Goal: Communication & Community: Answer question/provide support

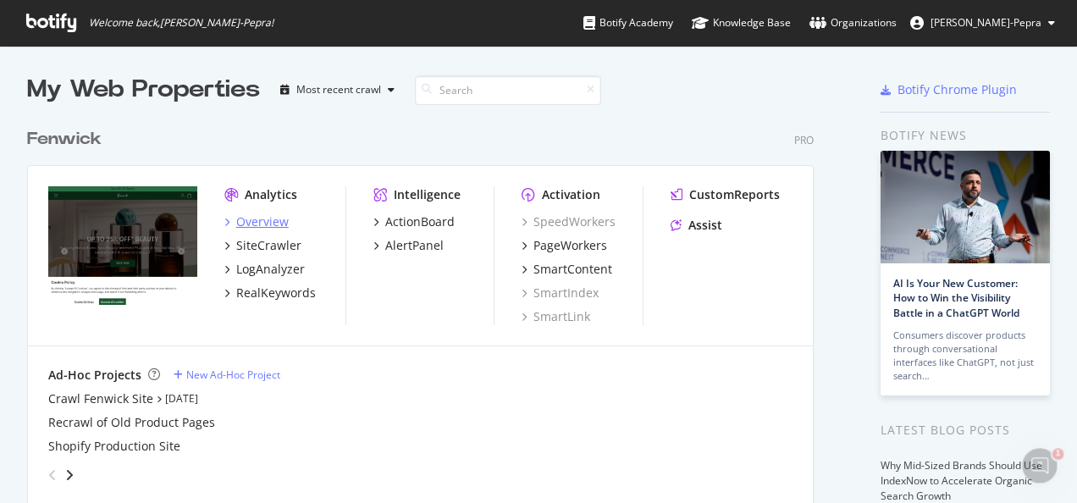
click at [268, 220] on div "Overview" at bounding box center [262, 221] width 53 height 17
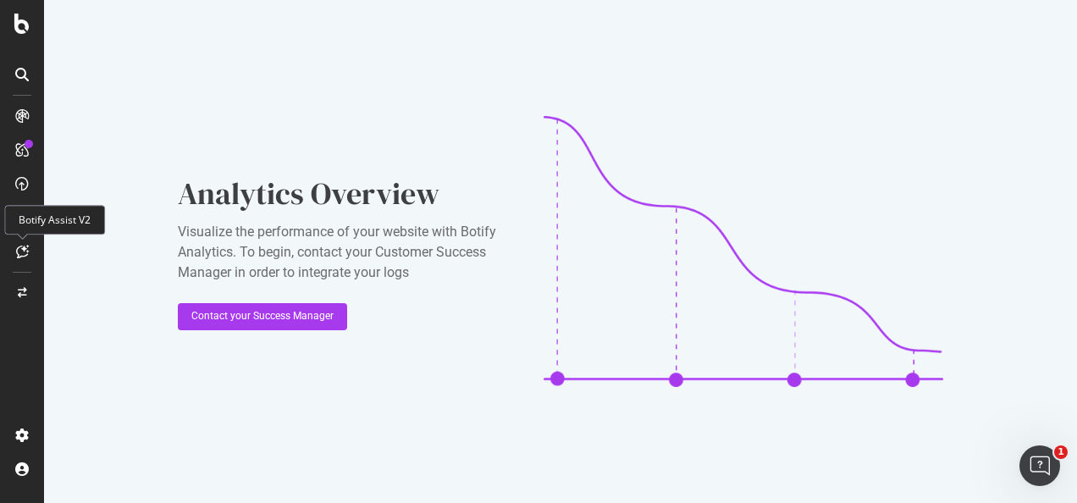
click at [25, 253] on icon at bounding box center [22, 252] width 13 height 14
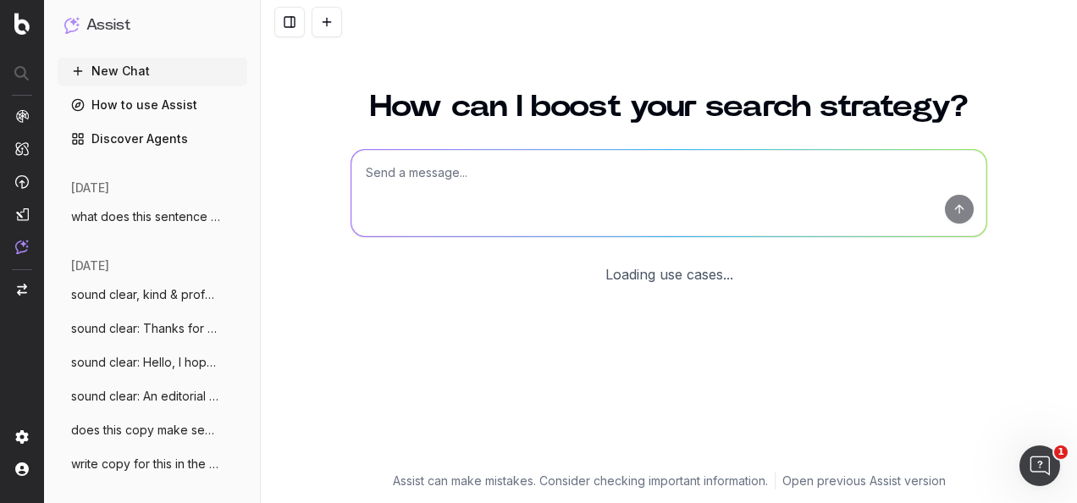
scroll to position [139, 0]
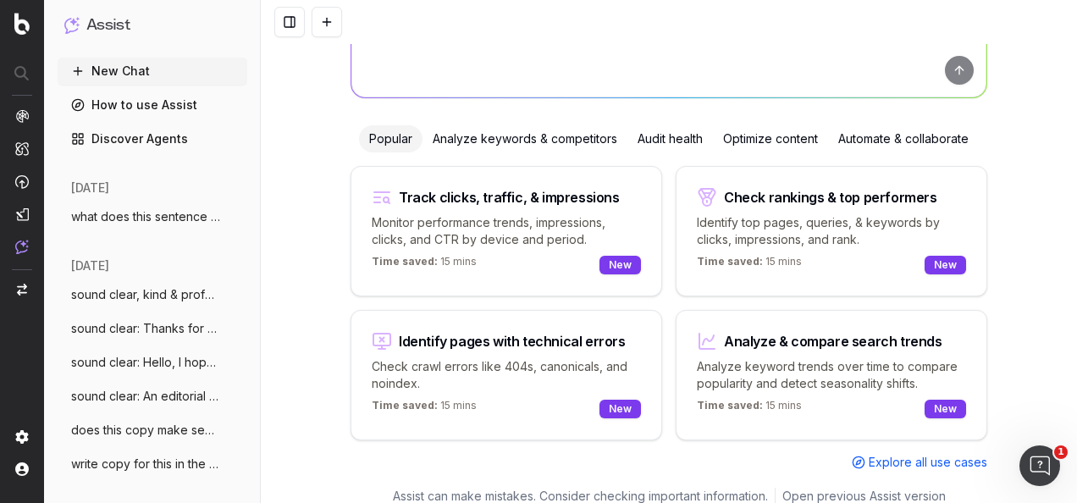
click at [734, 138] on div "Optimize content" at bounding box center [770, 138] width 115 height 27
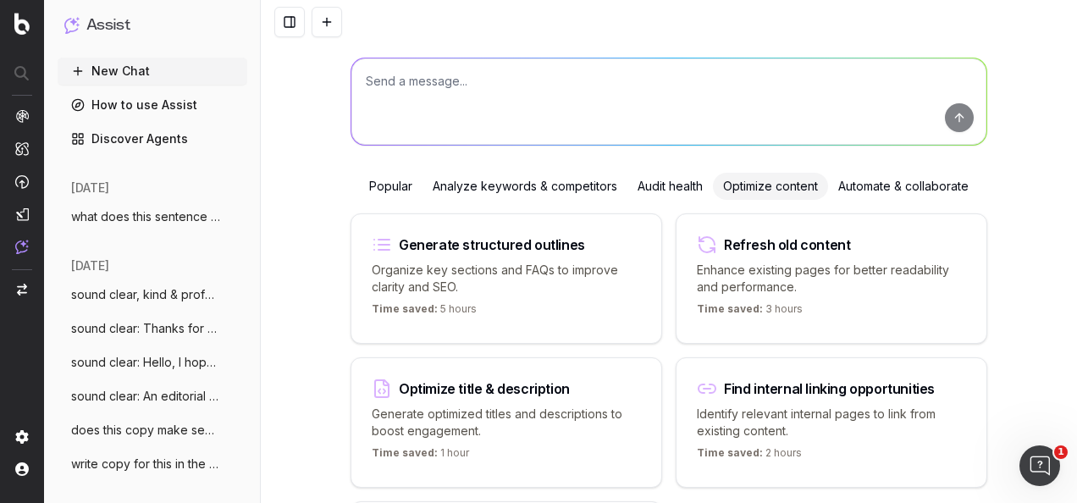
scroll to position [0, 0]
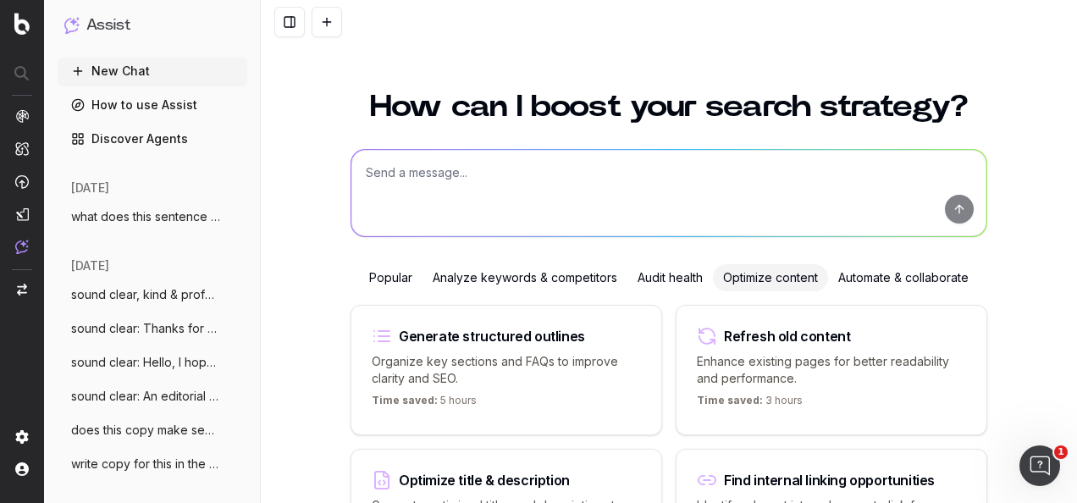
click at [654, 180] on textarea at bounding box center [668, 193] width 635 height 86
paste textarea "[PAGE HEADER – SUGGESTIONS ON NEW IMAGE REQUIRED] 1. Partnership overview NEWCA…"
type textarea "turn into an editorial article: [PAGE HEADER – SUGGESTIONS ON NEW IMAGE REQUIRE…"
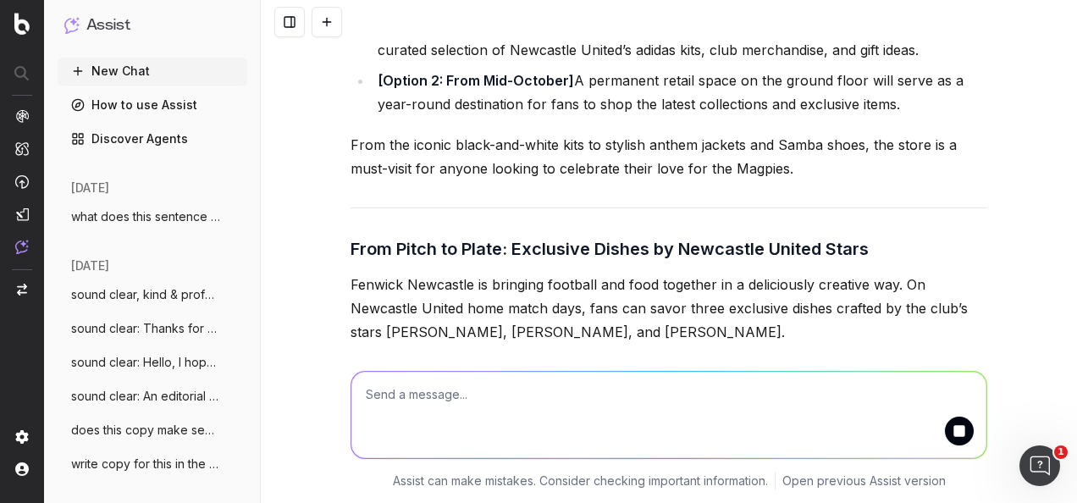
scroll to position [2587, 0]
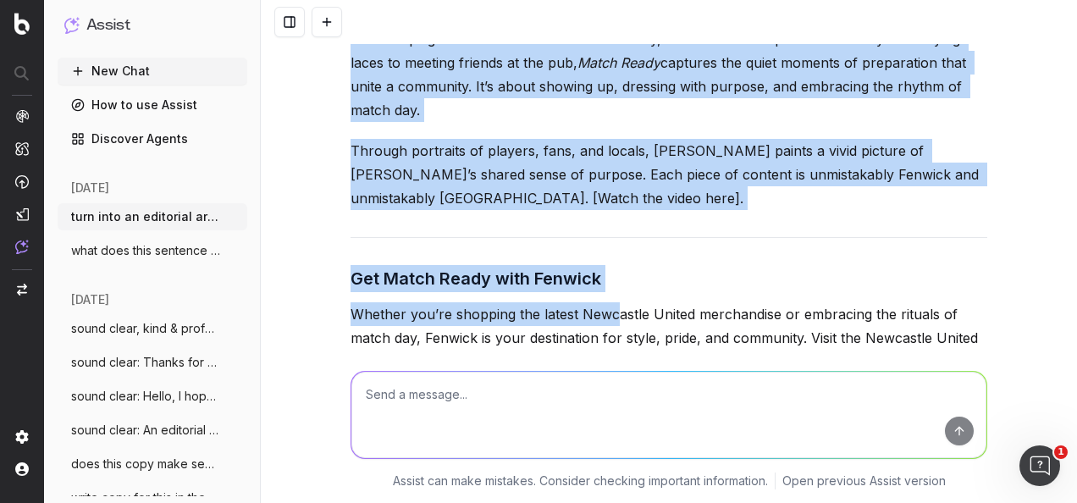
scroll to position [3409, 0]
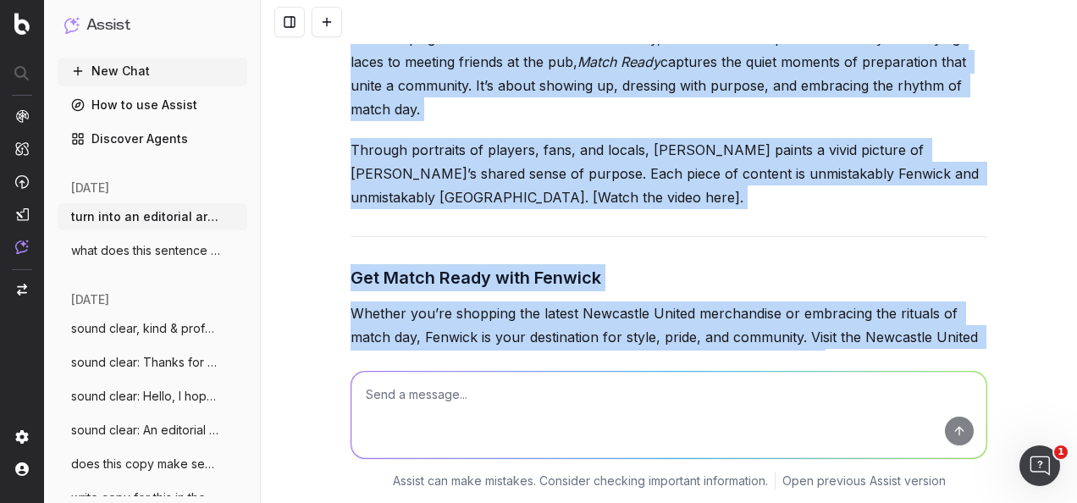
drag, startPoint x: 344, startPoint y: 164, endPoint x: 749, endPoint y: 310, distance: 430.3
copy div "Newcastle United and Fenwick: A Partnership Rooted in Tyneside Pride Two of Tyn…"
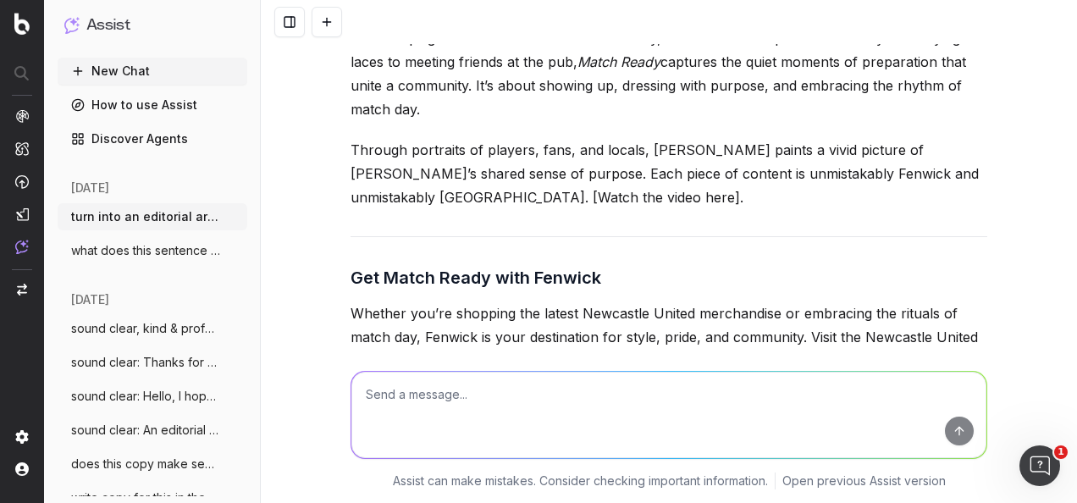
click at [610, 403] on textarea at bounding box center [668, 415] width 635 height 86
paste textarea "[PAGE HEADER – SUGGESTIONS ON NEW IMAGE REQUIRED] 1. Partnership overview NEWCA…"
type textarea "Turn this information into editorial copy: [PAGE HEADER – SUGGESTIONS ON NEW IM…"
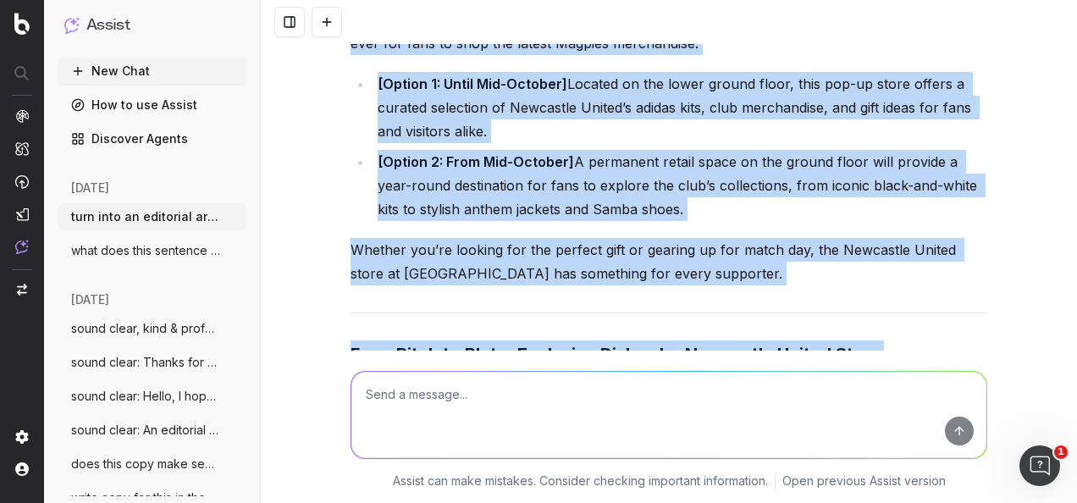
scroll to position [6309, 0]
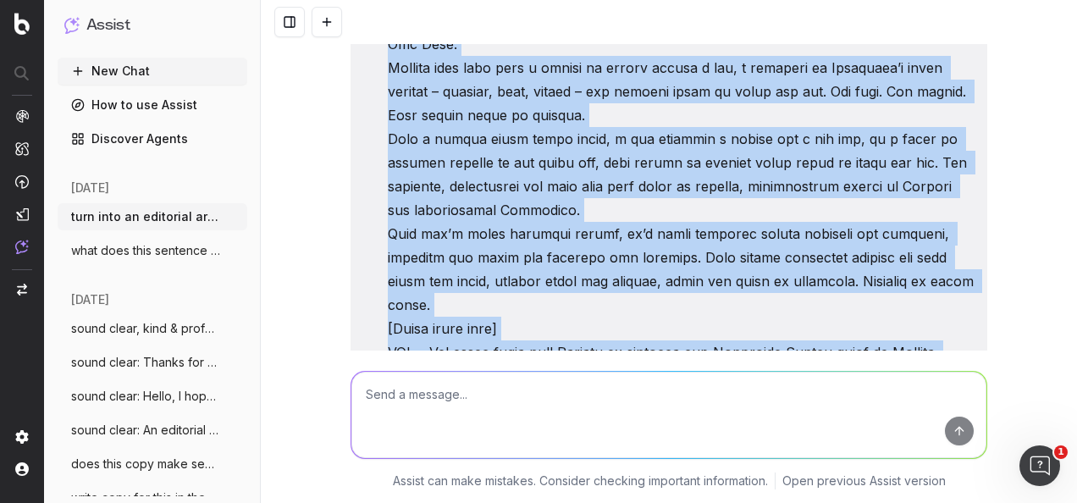
drag, startPoint x: 584, startPoint y: 271, endPoint x: 352, endPoint y: 8, distance: 350.5
click at [352, 8] on div "turn into an editorial article: [PAGE HEADER – SUGGESTIONS ON NEW IMAGE REQUIRE…" at bounding box center [669, 251] width 816 height 503
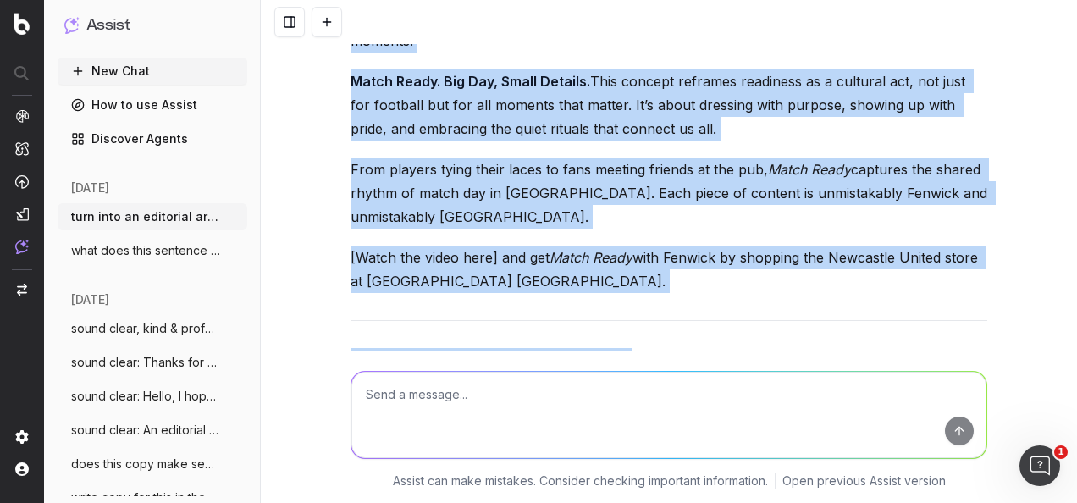
scroll to position [7424, 0]
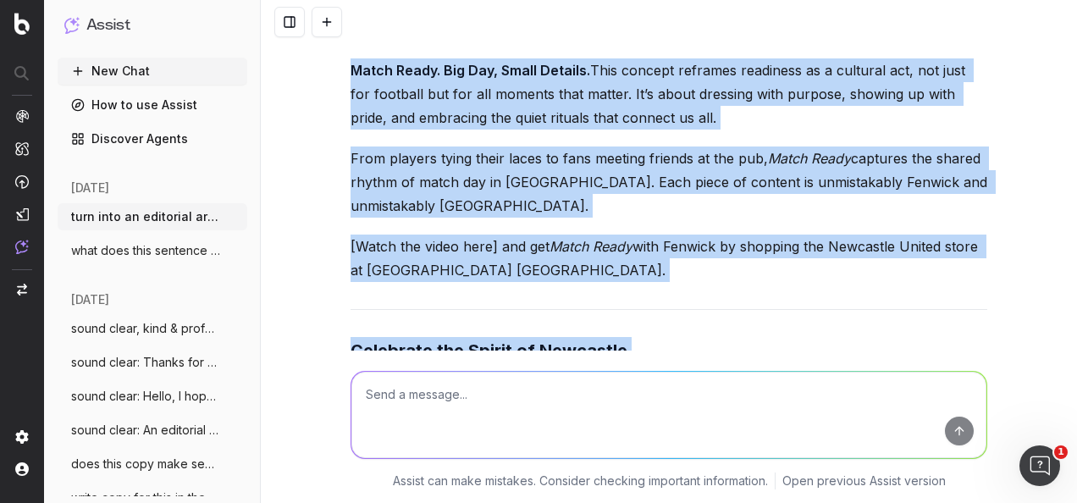
drag, startPoint x: 345, startPoint y: 152, endPoint x: 627, endPoint y: 260, distance: 301.9
copy div "Newcastle United and Fenwick: A Partnership of Heritage, Style, and Community T…"
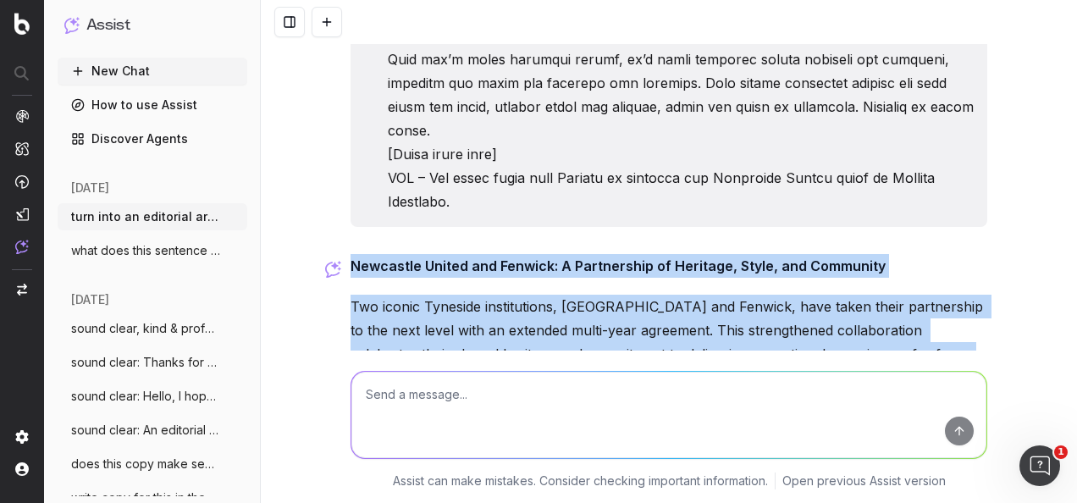
scroll to position [5476, 0]
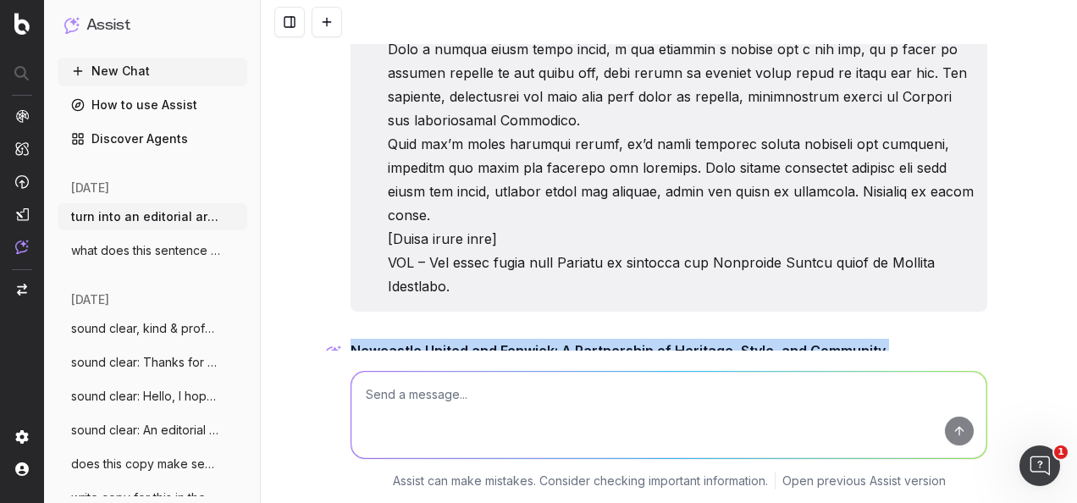
click at [662, 379] on p "Two iconic Tyneside institutions, Newcastle United and Fenwick, have taken thei…" at bounding box center [669, 426] width 637 height 95
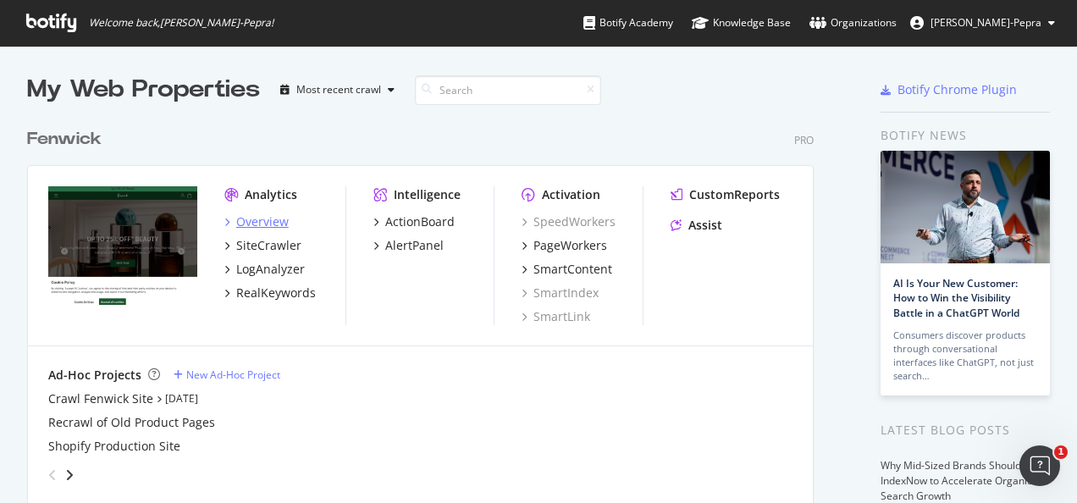
click at [279, 213] on div "Overview" at bounding box center [262, 221] width 53 height 17
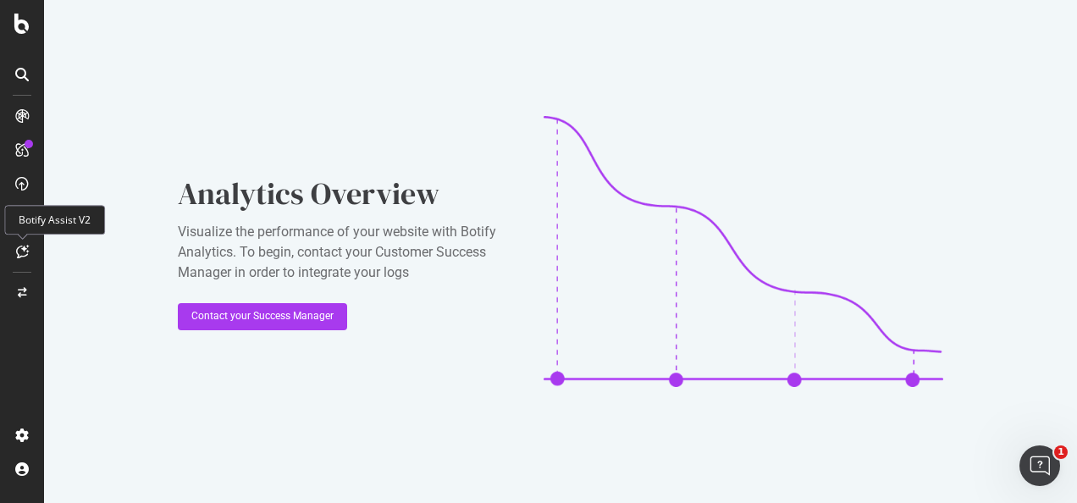
click at [19, 246] on icon at bounding box center [22, 252] width 13 height 14
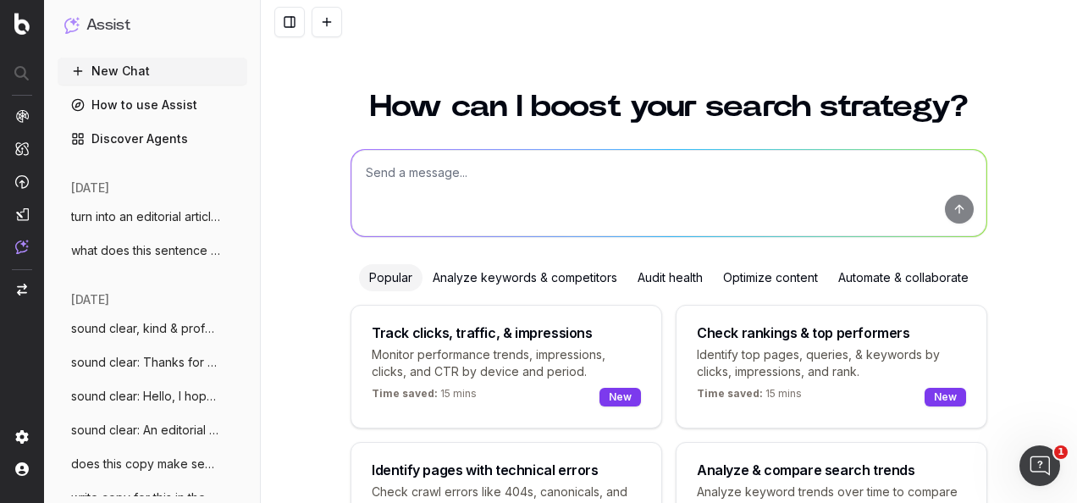
scroll to position [139, 0]
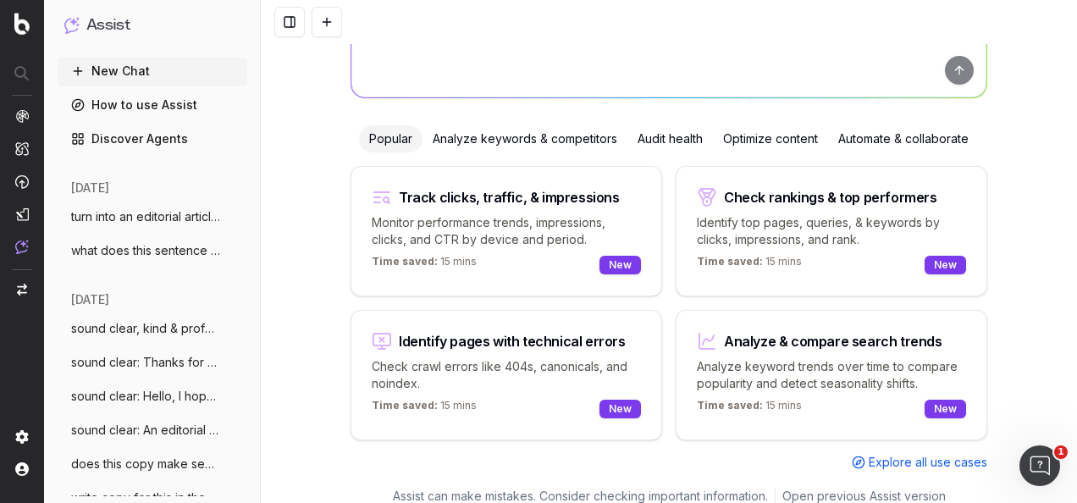
click at [749, 141] on div "Optimize content" at bounding box center [770, 138] width 115 height 27
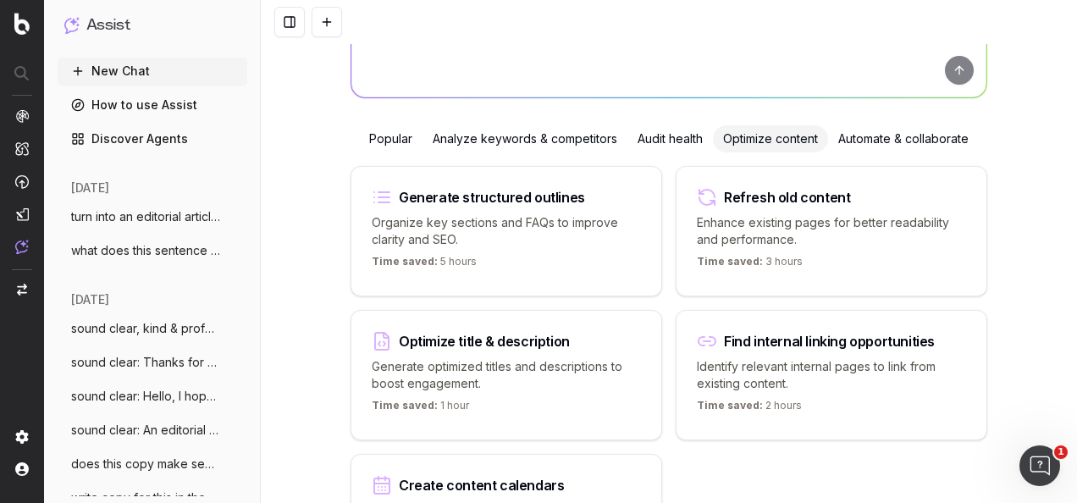
scroll to position [0, 0]
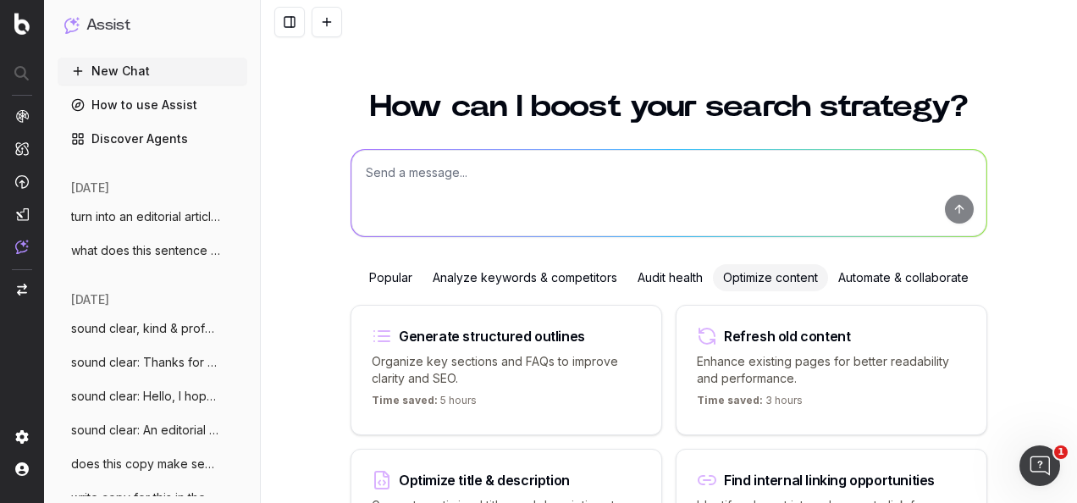
click at [663, 188] on textarea at bounding box center [668, 193] width 635 height 86
paste textarea "- The thinking behind the title was to make it seo friendly - including numbers…"
type textarea "make this sound clear, polite & professional: - The thinking behind the title w…"
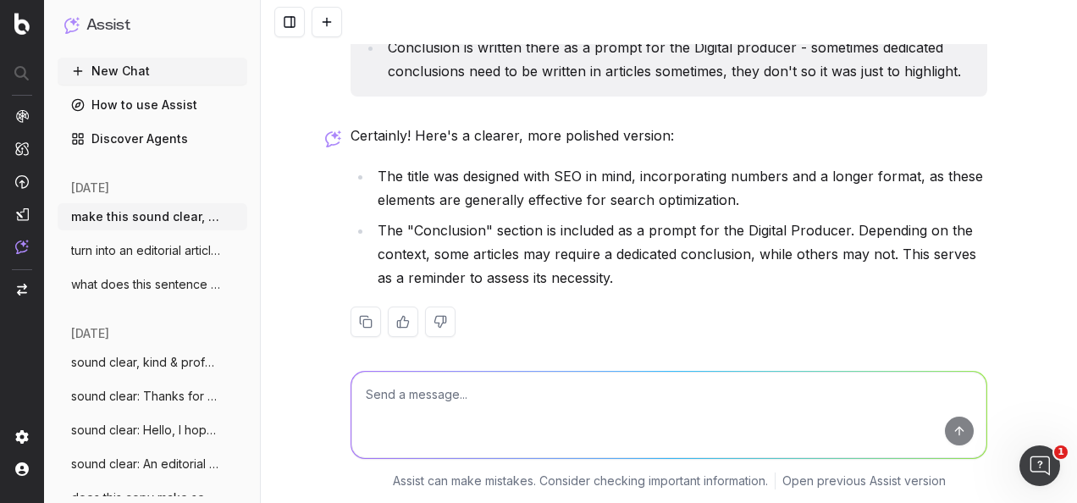
scroll to position [124, 0]
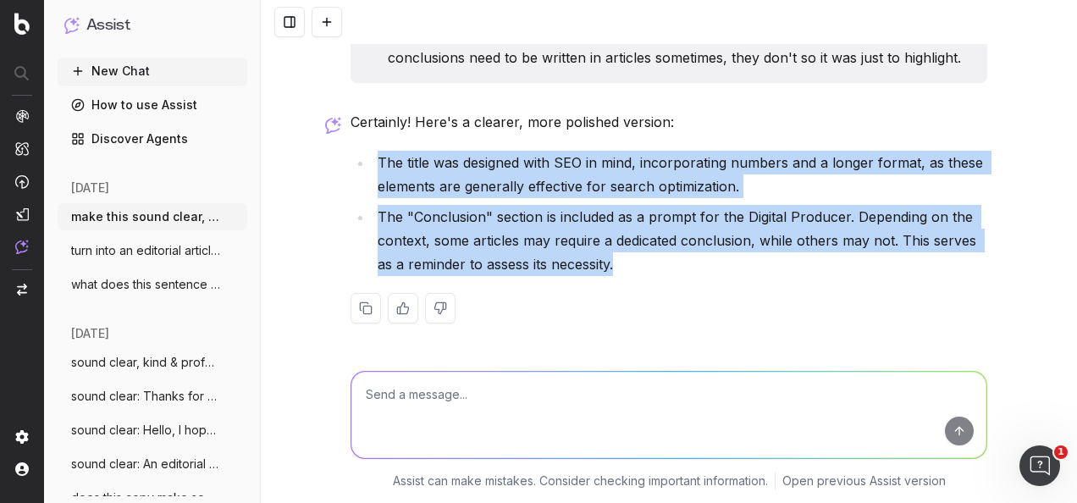
drag, startPoint x: 625, startPoint y: 263, endPoint x: 366, endPoint y: 147, distance: 283.6
click at [366, 147] on div "Certainly! Here's a clearer, more polished version: The title was designed with…" at bounding box center [669, 230] width 637 height 241
copy ul "The title was designed with SEO in mind, incorporating numbers and a longer for…"
click at [762, 418] on textarea at bounding box center [668, 415] width 635 height 86
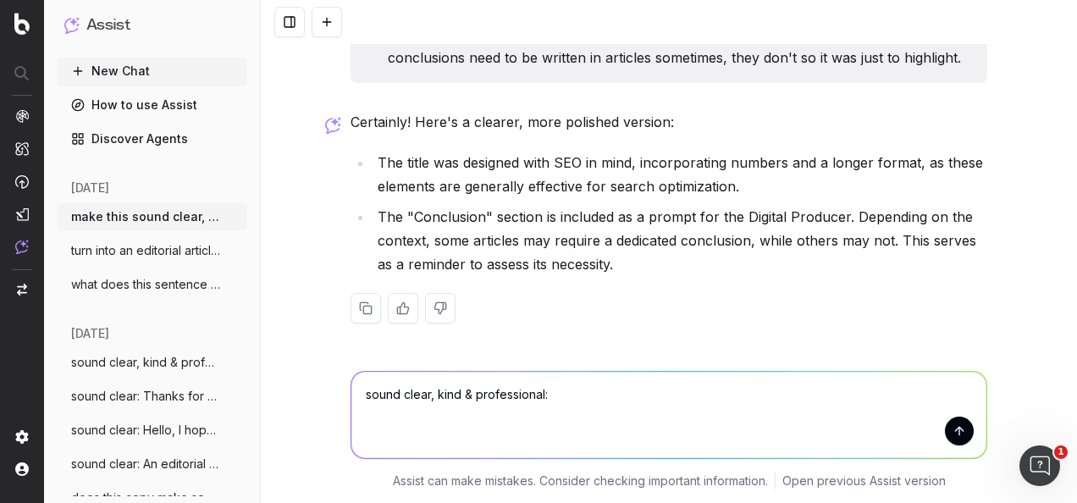
paste textarea "Hi Emma, thanks for the feedback - just touching on some points: 1) The title w…"
type textarea "sound clear, kind & professional: Hi Emma, thanks for the feedback - just touch…"
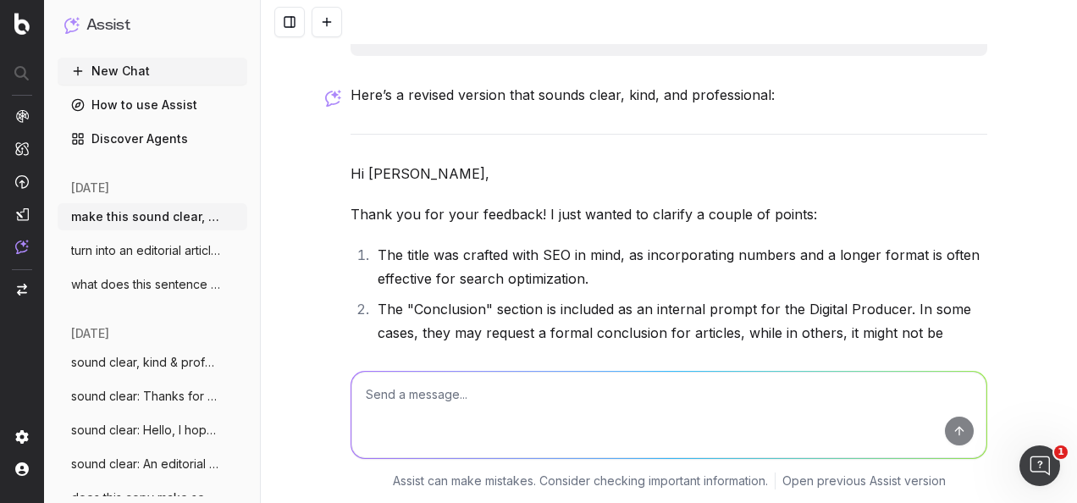
scroll to position [737, 0]
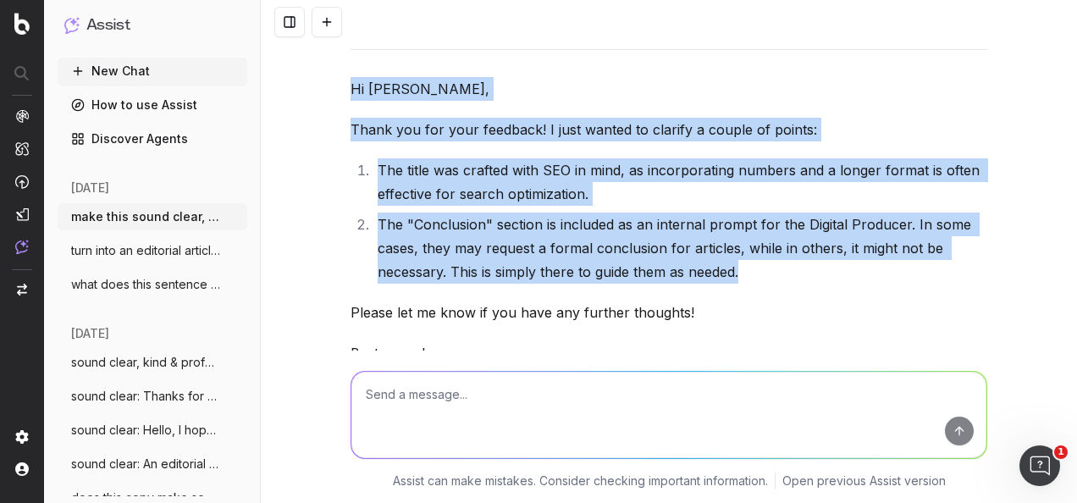
drag, startPoint x: 359, startPoint y: 127, endPoint x: 315, endPoint y: 83, distance: 62.3
click at [315, 83] on div "make this sound clear, polite & professional: The thinking behind the title was…" at bounding box center [669, 251] width 816 height 503
copy div "Hi Emma, Thank you for your feedback! I just wanted to clarify a couple of poin…"
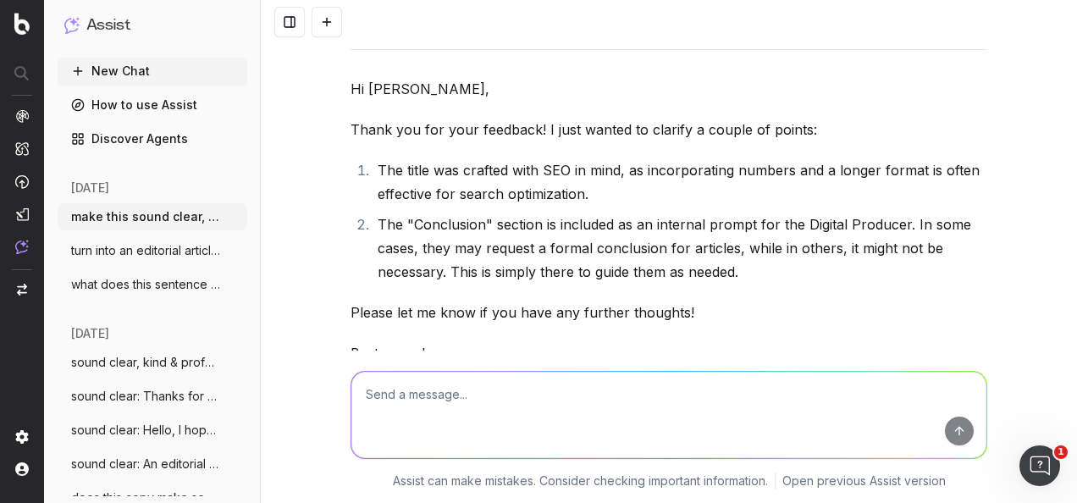
click at [385, 405] on textarea at bounding box center [668, 415] width 635 height 86
paste textarea "Hi Emma, Thank you for your feedback! I just wanted to clarify a couple of poin…"
type textarea "what is this person saying? Hi Emma, Thank you for your feedback! I just wanted…"
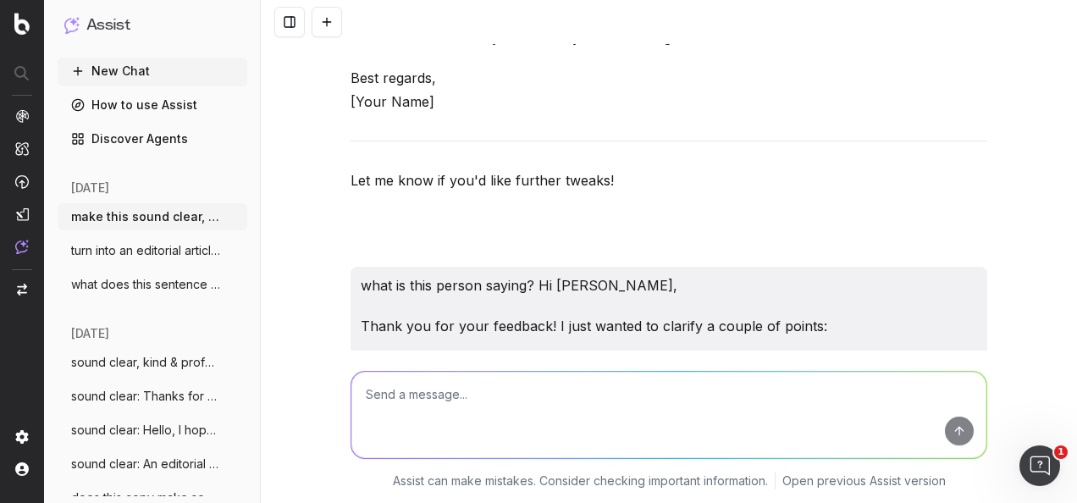
scroll to position [1097, 0]
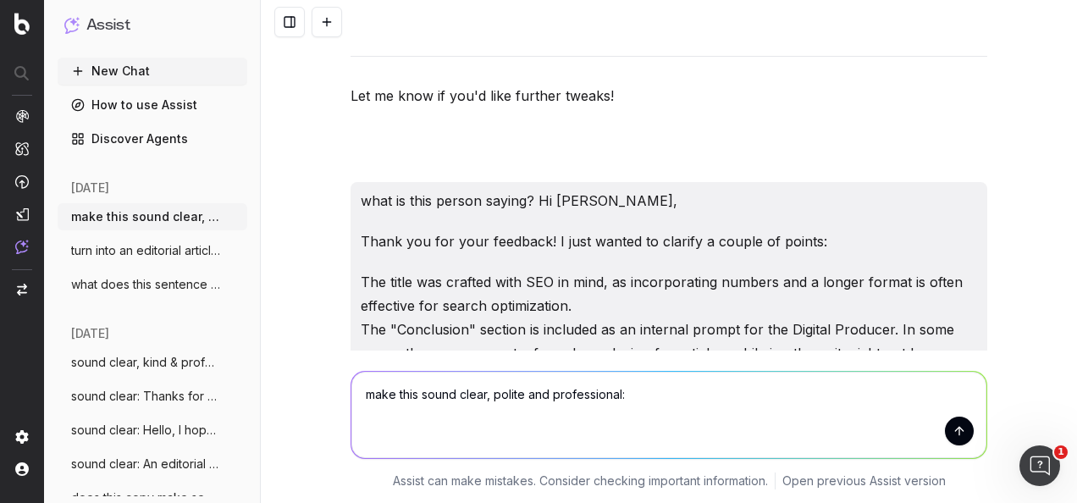
paste textarea "Hi Emma, thanks for the feedback - just touching on some points: 1) The title w…"
type textarea "make this sound clear, polite and professional: Hi Emma, thanks for the feedbac…"
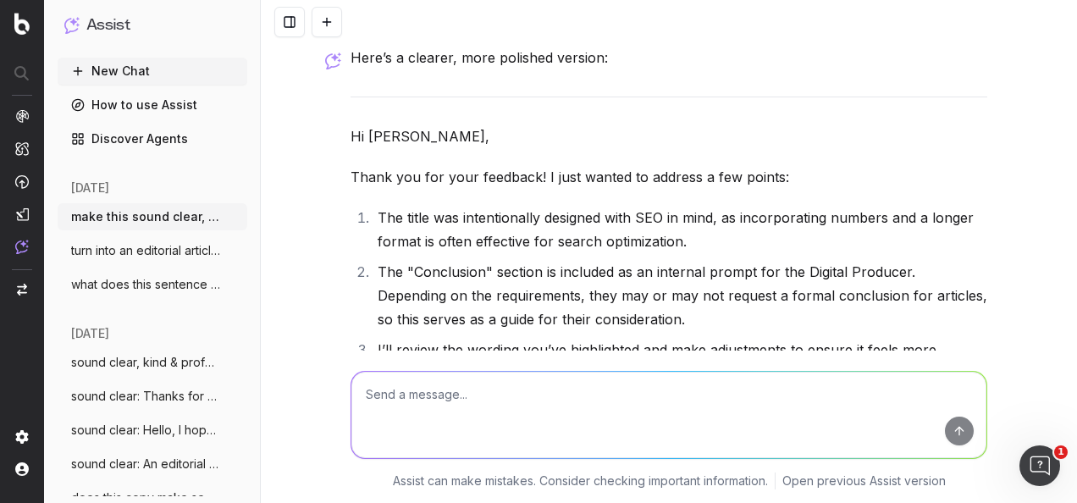
scroll to position [2219, 0]
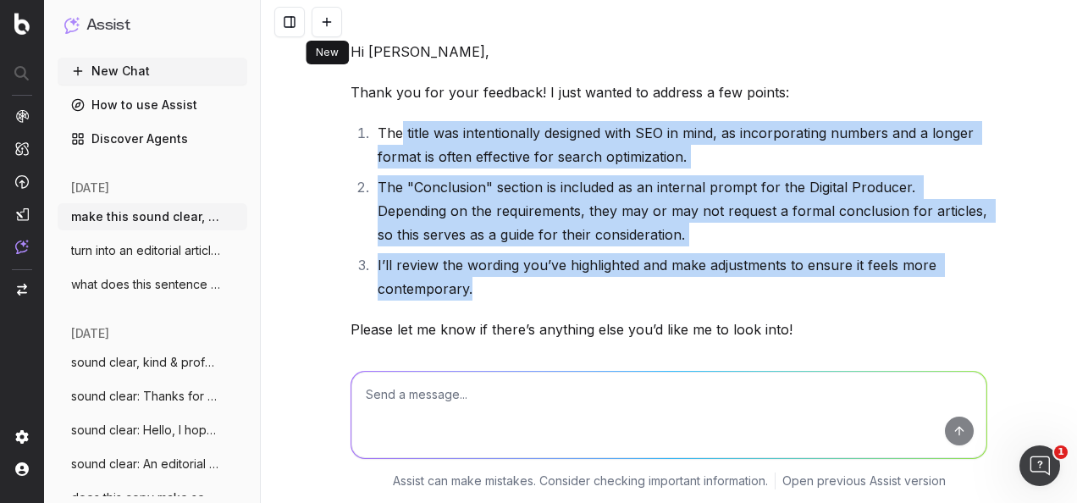
drag, startPoint x: 496, startPoint y: 264, endPoint x: 396, endPoint y: 85, distance: 205.9
click at [396, 85] on div "Here’s a clearer, more polished version: Hi Emma, Thank you for your feedback! …" at bounding box center [669, 260] width 637 height 598
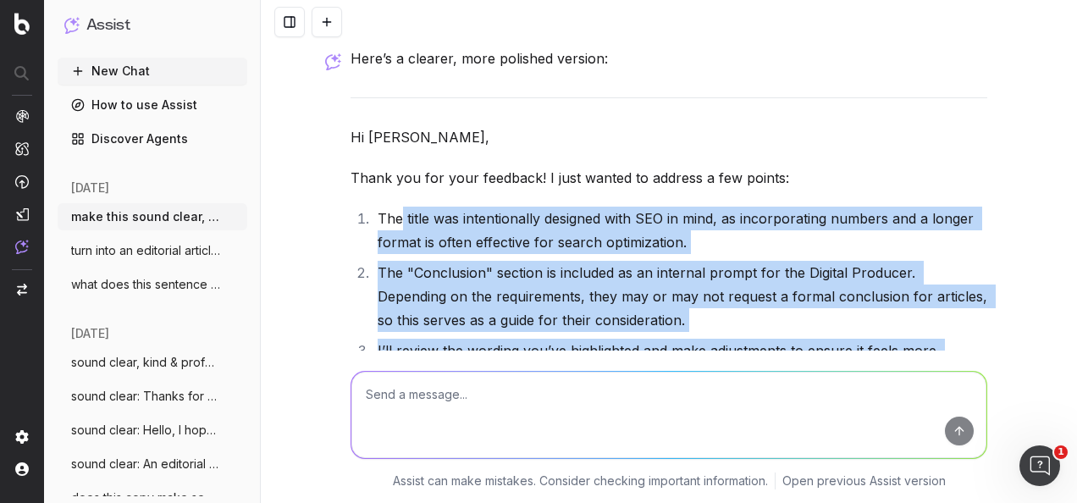
scroll to position [2050, 0]
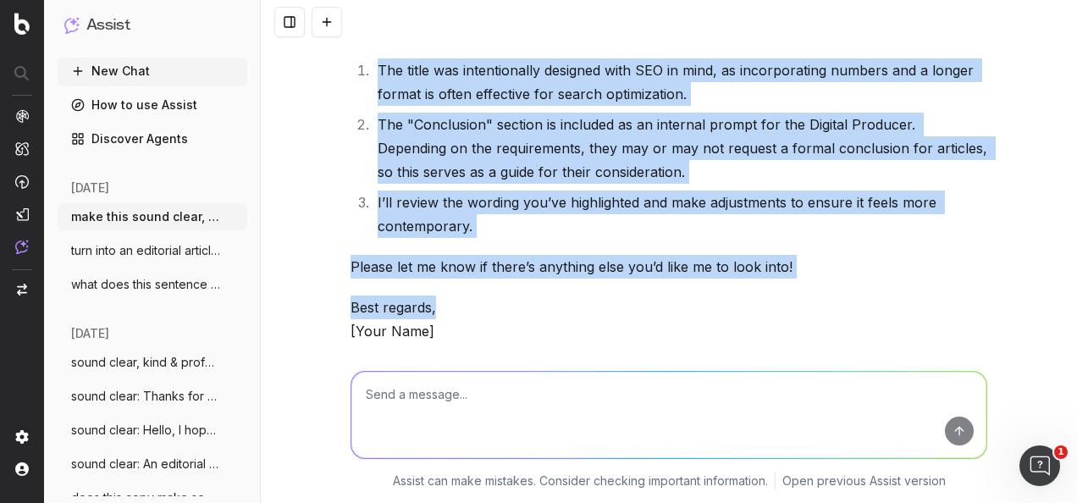
scroll to position [2304, 0]
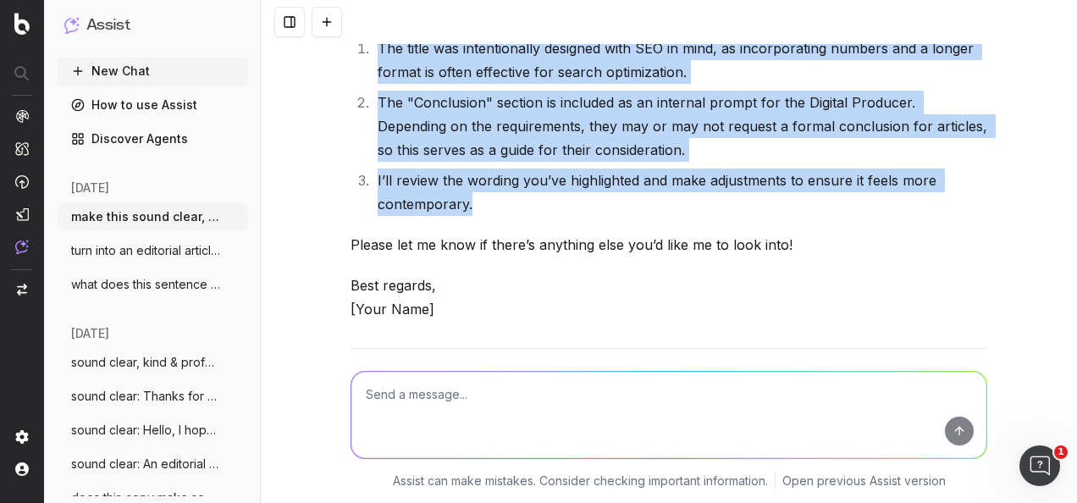
drag, startPoint x: 341, startPoint y: 191, endPoint x: 556, endPoint y: 190, distance: 214.3
copy div "Hi Emma, Thank you for your feedback! I just wanted to address a few points: Th…"
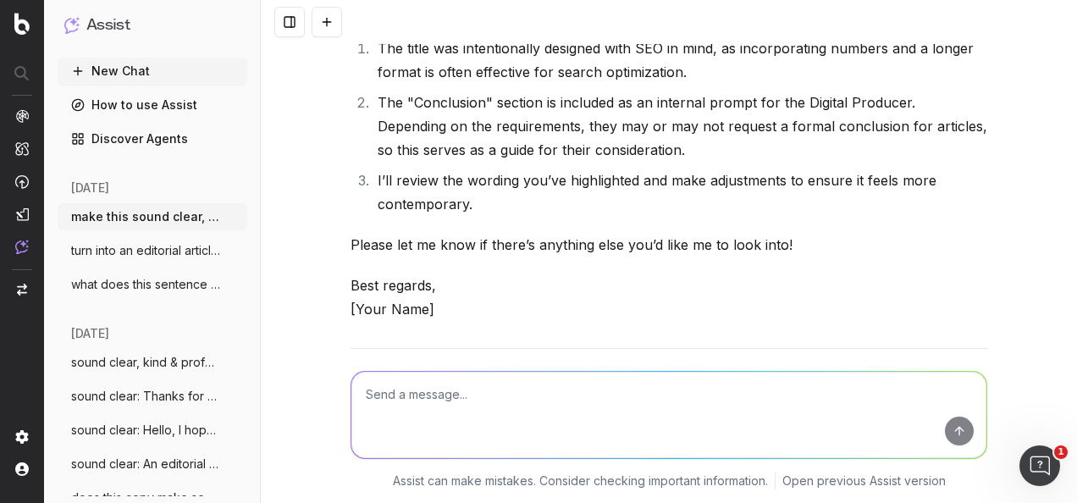
click at [579, 408] on textarea at bounding box center [668, 415] width 635 height 86
paste textarea "Transform your student digs into a sanctuary with this soft and stylish duvet s…"
type textarea "find another word for 'comfort': Transform your student digs into a sanctuary w…"
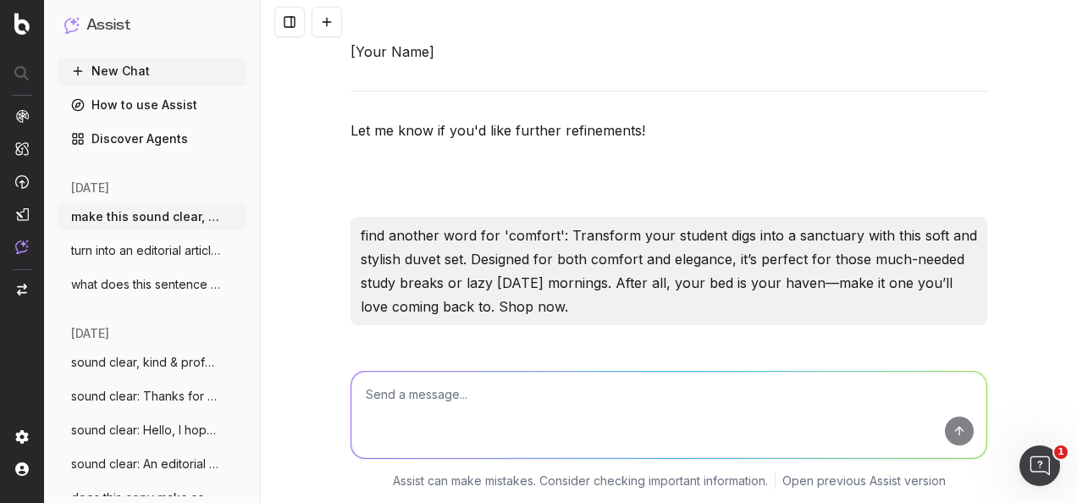
scroll to position [2724, 0]
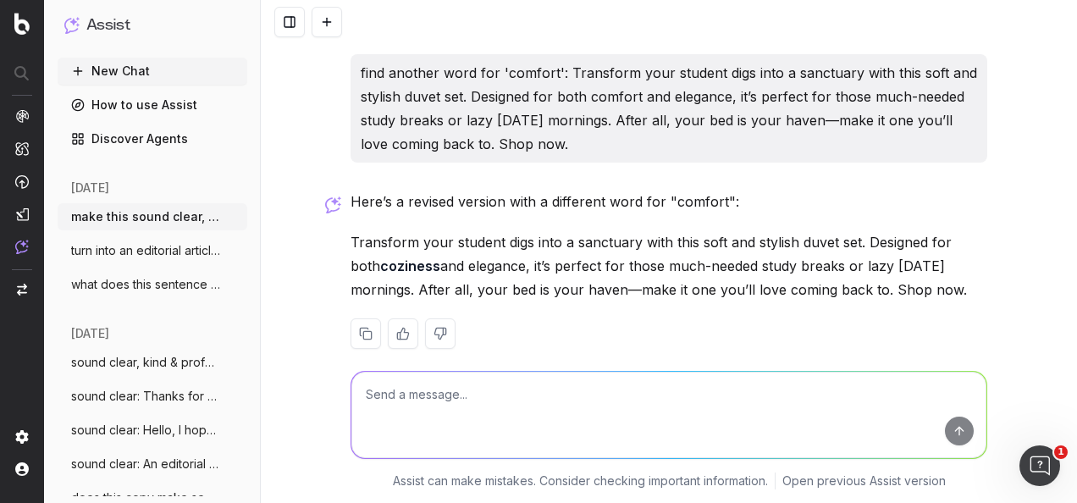
click at [452, 391] on textarea at bounding box center [668, 415] width 635 height 86
type textarea "t"
type textarea "T"
type textarea "t"
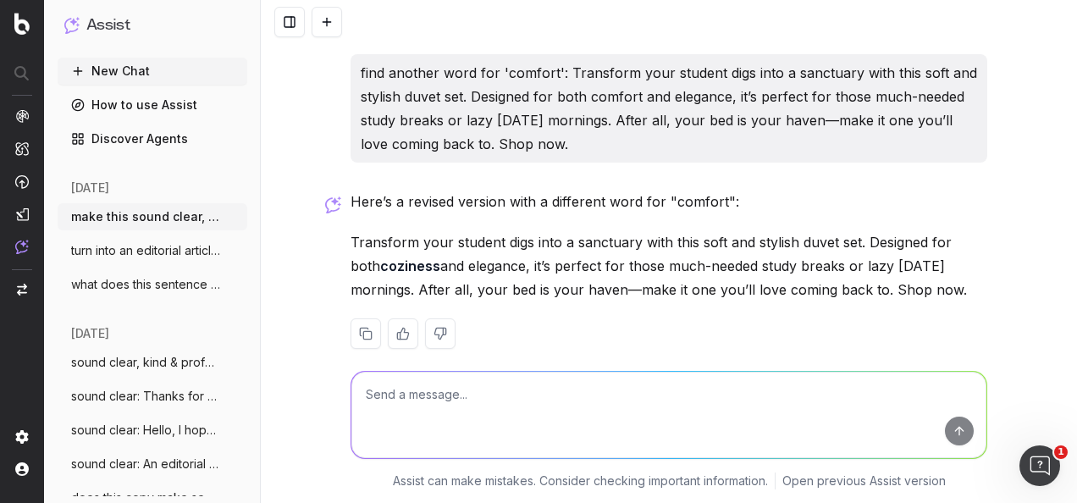
drag, startPoint x: 520, startPoint y: 235, endPoint x: 344, endPoint y: 219, distance: 177.0
click at [351, 230] on p "Transform your student digs into a sanctuary with this soft and stylish duvet s…" at bounding box center [669, 265] width 637 height 71
copy p "Transform your student digs into a sanctuary with this soft and stylish duvet s…"
click at [486, 394] on textarea at bounding box center [668, 415] width 635 height 86
paste textarea "Transform your student digs into a sanctuary with this soft and stylish duvet s…"
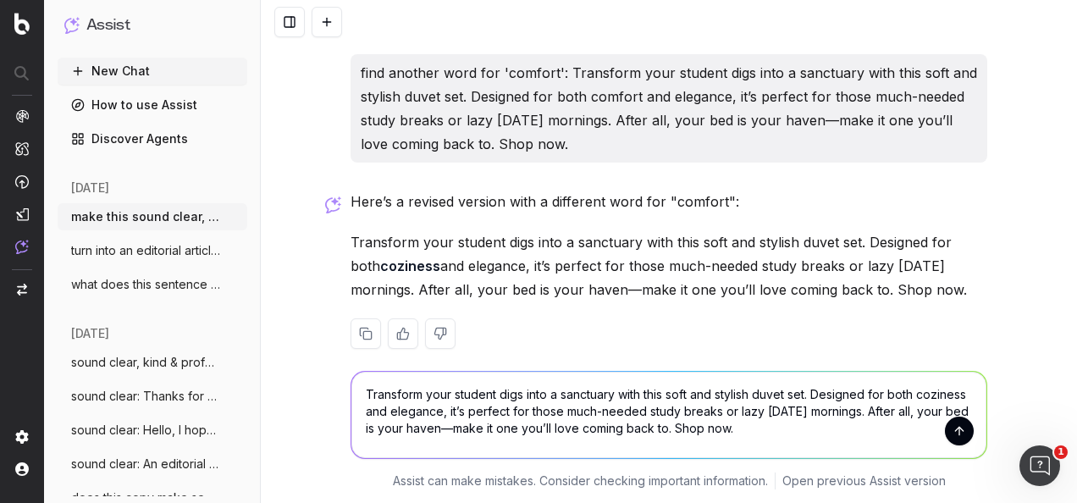
drag, startPoint x: 752, startPoint y: 435, endPoint x: 347, endPoint y: 393, distance: 407.1
click at [351, 393] on textarea "Transform your student digs into a sanctuary with this soft and stylish duvet s…" at bounding box center [668, 415] width 635 height 86
click at [357, 393] on textarea "Transform your student digs into a sanctuary with this soft and stylish duvet s…" at bounding box center [668, 415] width 635 height 86
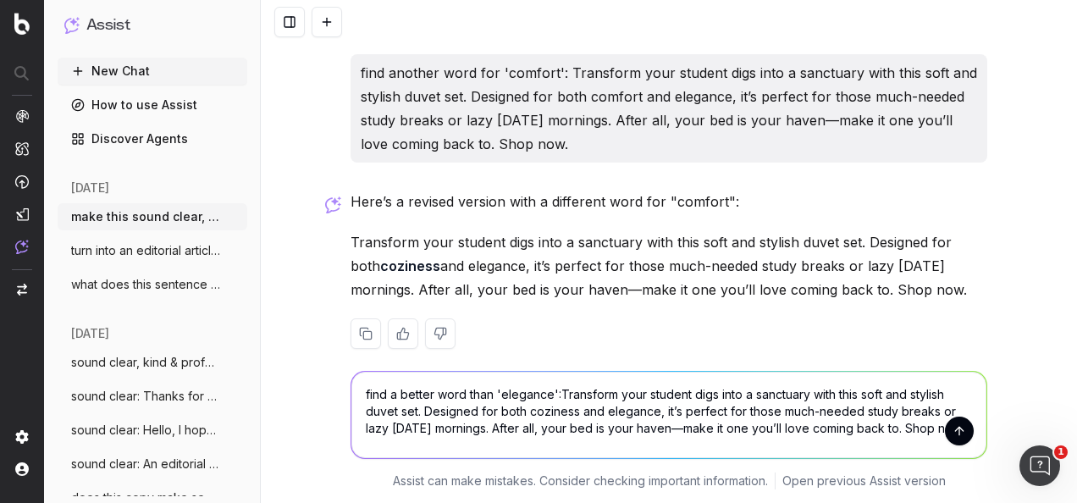
type textarea "find a better word than 'elegance': Transform your student digs into a sanctuar…"
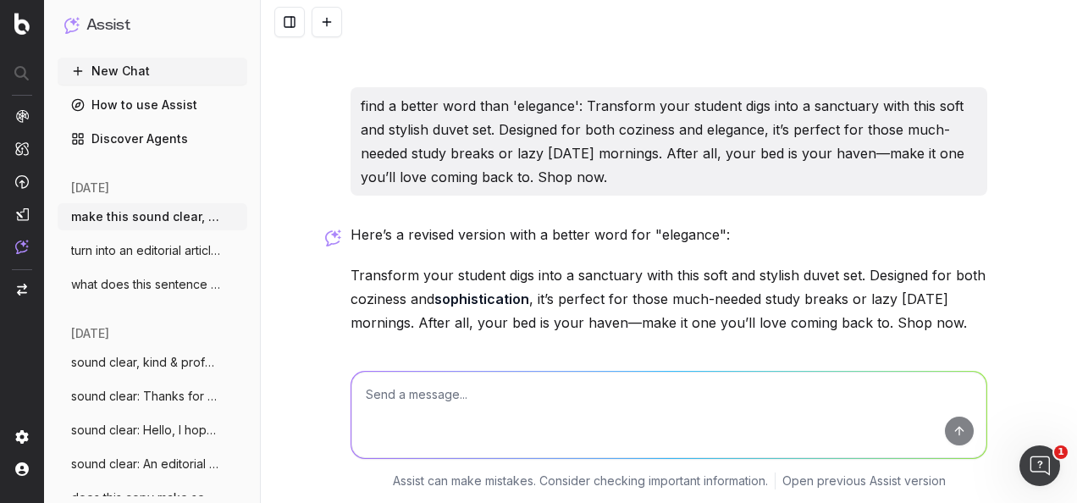
scroll to position [3046, 0]
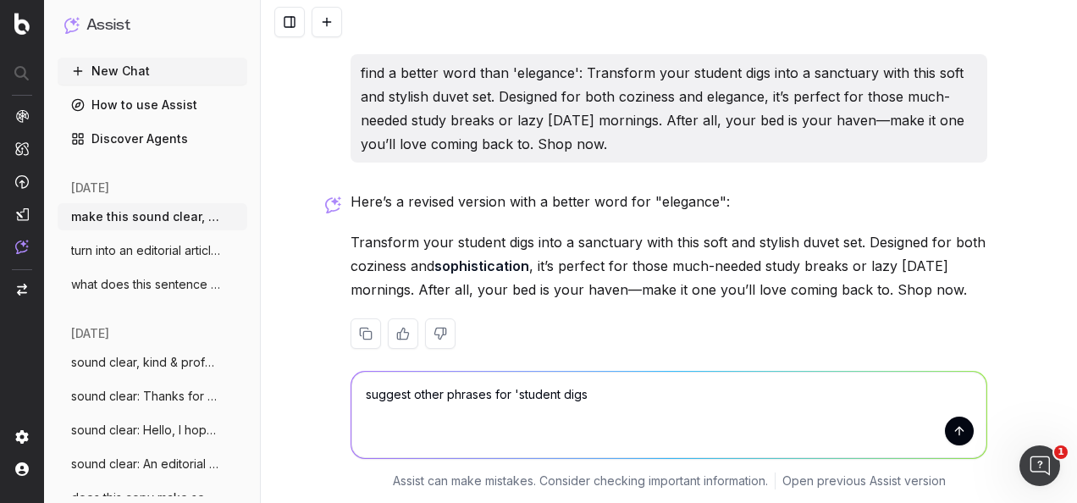
type textarea "suggest other phrases for 'student digs'"
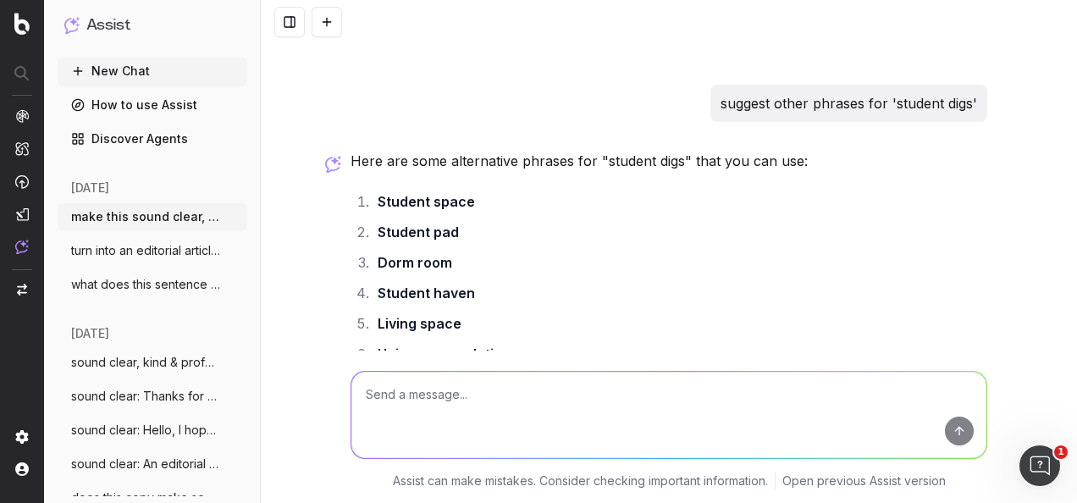
scroll to position [3303, 0]
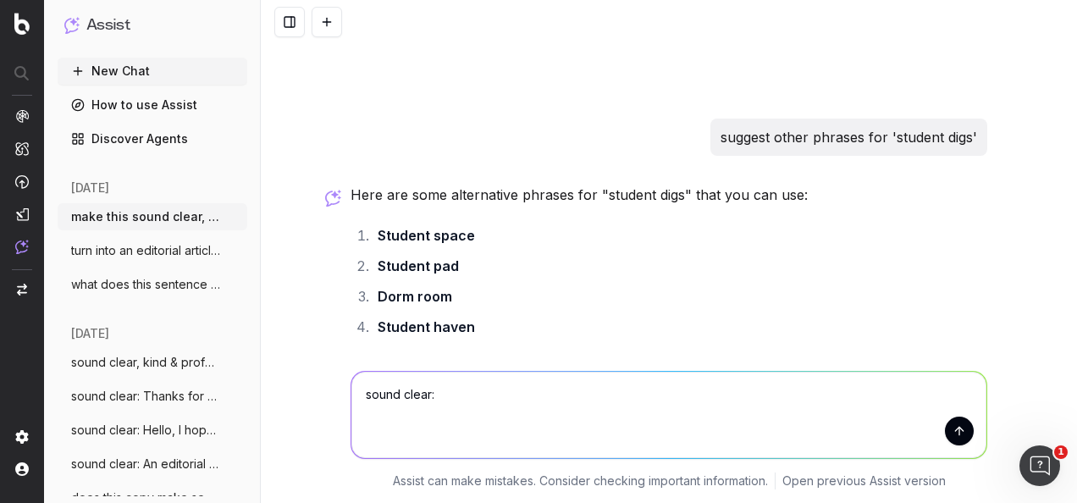
paste textarea "Enter your details to be the first to know"
type textarea "sound clear: Enter your details to be the first to know and subscribe today"
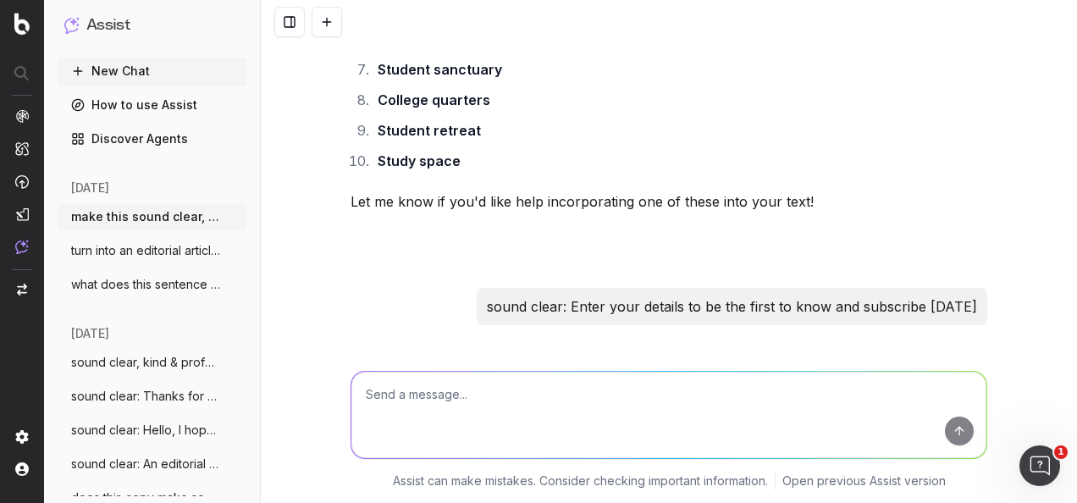
scroll to position [3767, 0]
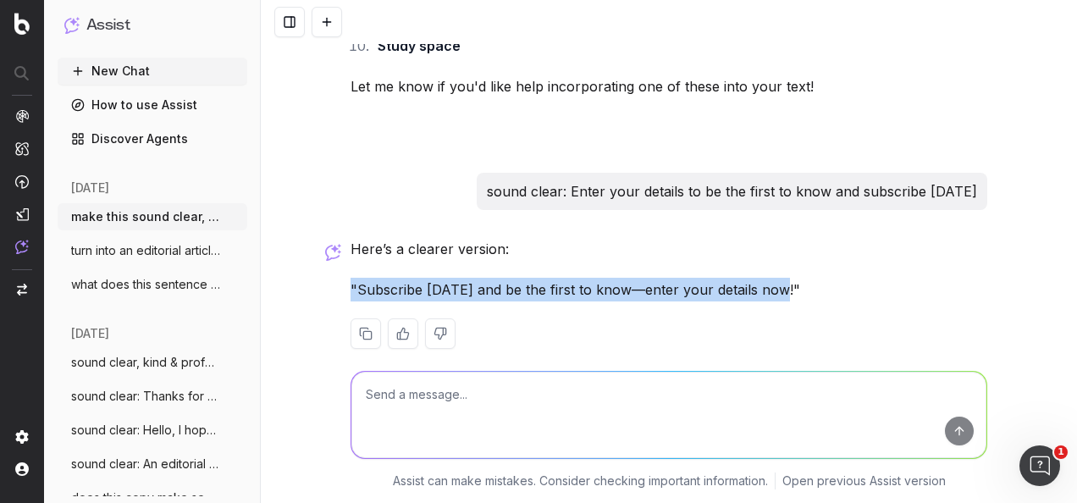
drag, startPoint x: 769, startPoint y: 263, endPoint x: 342, endPoint y: 263, distance: 426.9
copy p ""Subscribe today and be the first to know—enter your details now!"
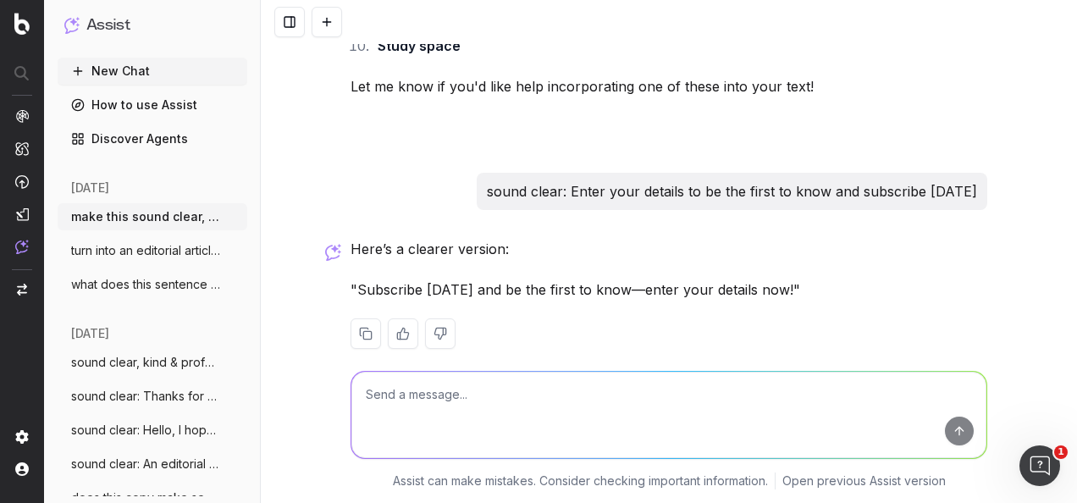
click at [449, 390] on textarea at bounding box center [668, 415] width 635 height 86
paste textarea ""Subscribe today and be the first to know—enter your details now!"
type textarea "re-write in the fenwick tone of voice: "Subscribe today and be the first to kno…"
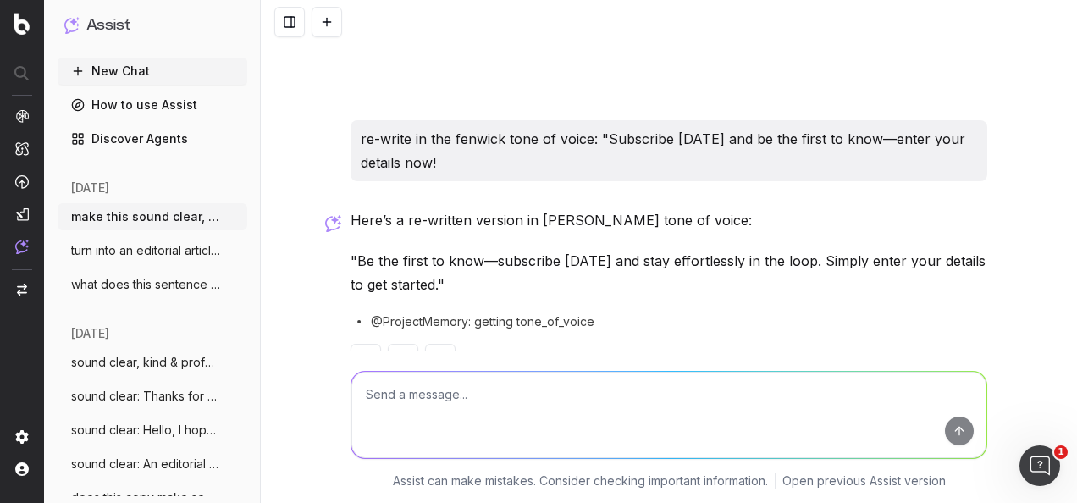
scroll to position [4048, 0]
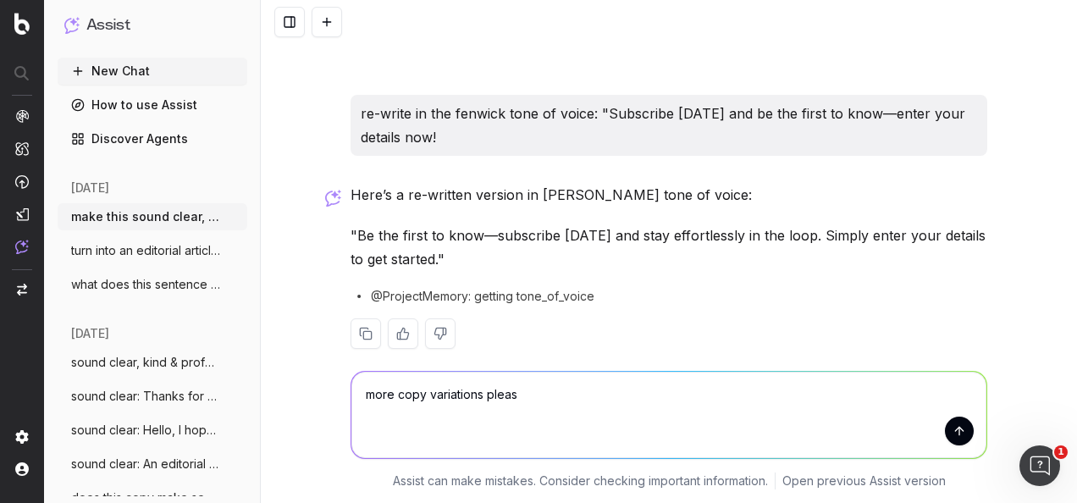
type textarea "more copy variations please"
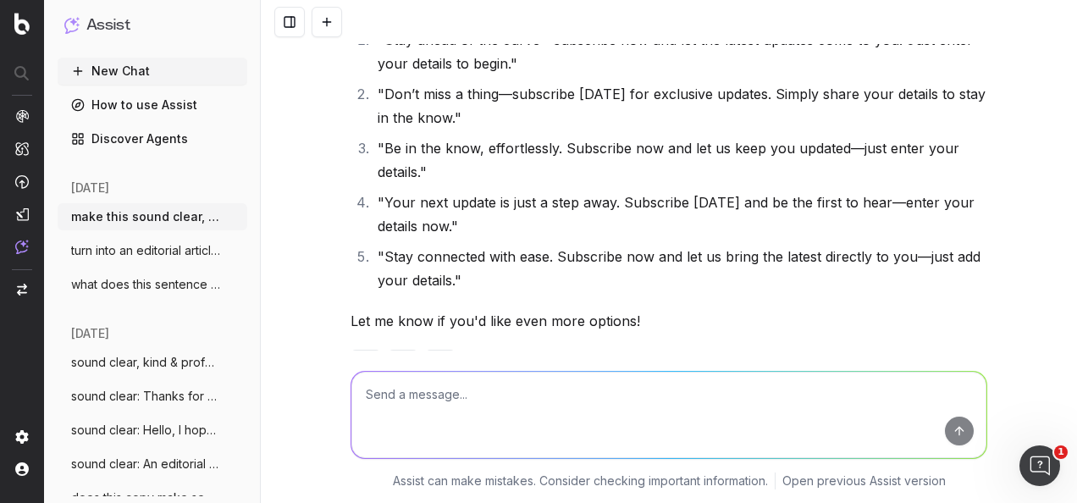
scroll to position [4516, 0]
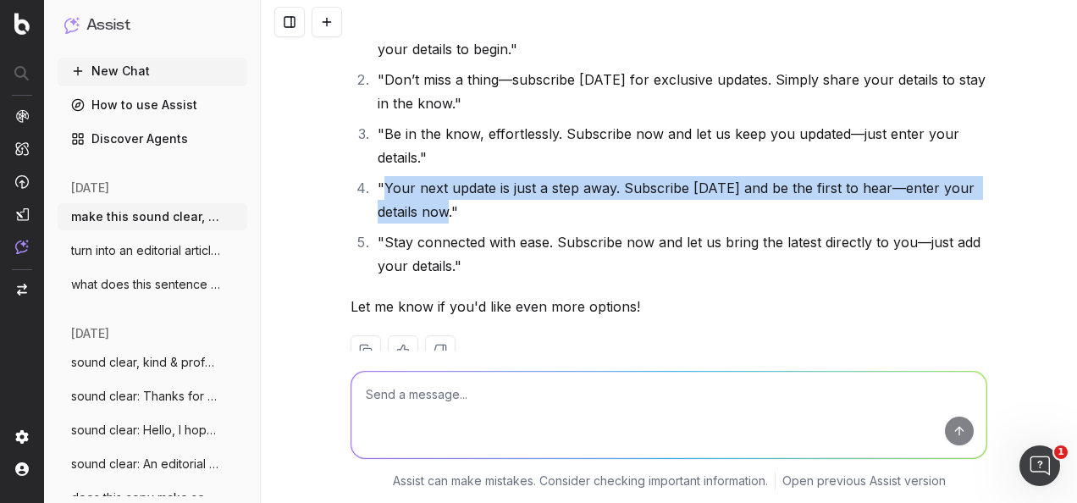
drag, startPoint x: 445, startPoint y: 186, endPoint x: 379, endPoint y: 160, distance: 71.1
click at [379, 176] on li ""Your next update is just a step away. Subscribe today and be the first to hear…" at bounding box center [680, 199] width 615 height 47
copy li "Your next update is just a step away. Subscribe today and be the first to hear—…"
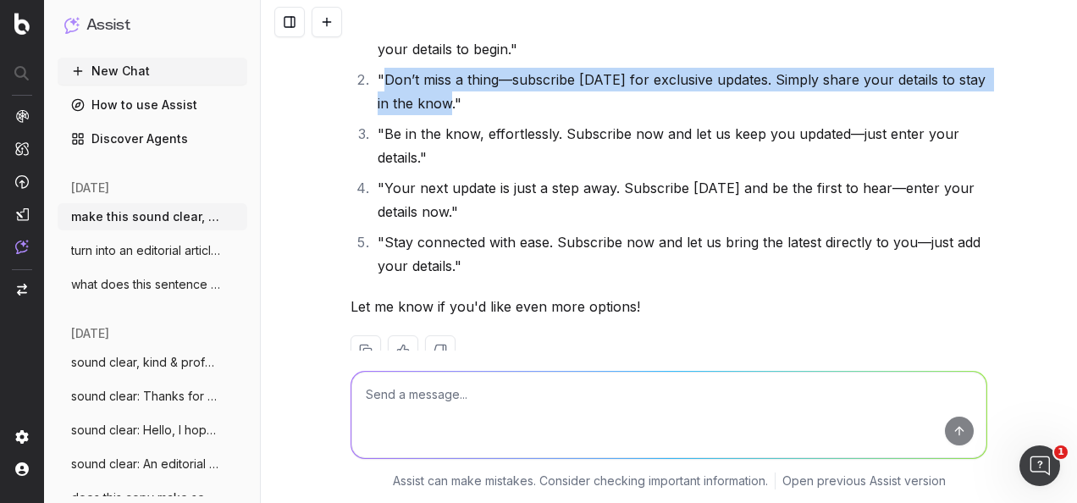
drag, startPoint x: 432, startPoint y: 80, endPoint x: 378, endPoint y: 53, distance: 60.6
click at [378, 68] on li ""Don’t miss a thing—subscribe today for exclusive updates. Simply share your de…" at bounding box center [680, 91] width 615 height 47
copy li "Don’t miss a thing—subscribe today for exclusive updates. Simply share your det…"
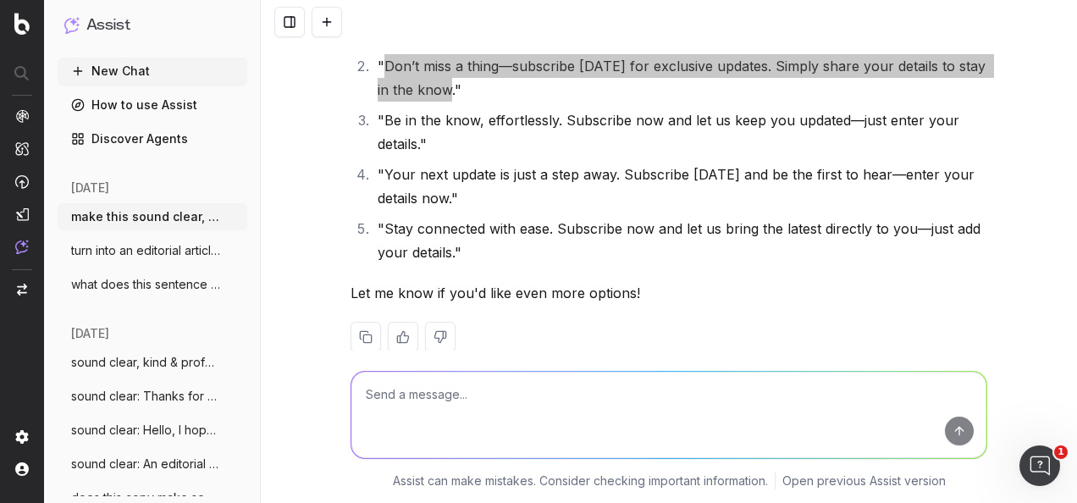
scroll to position [4533, 0]
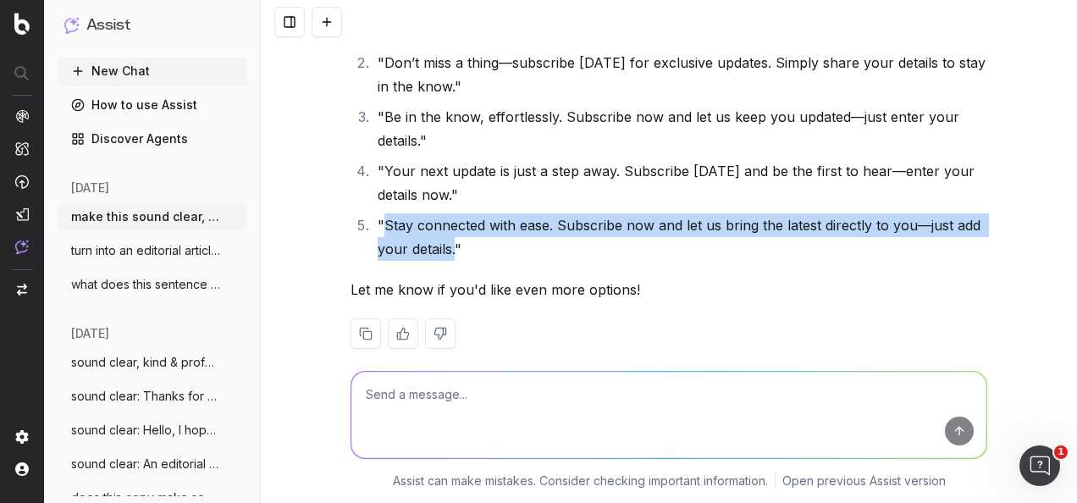
drag, startPoint x: 449, startPoint y: 222, endPoint x: 379, endPoint y: 195, distance: 75.3
click at [379, 213] on li ""Stay connected with ease. Subscribe now and let us bring the latest directly t…" at bounding box center [680, 236] width 615 height 47
copy li "Stay connected with ease. Subscribe now and let us bring the latest directly to…"
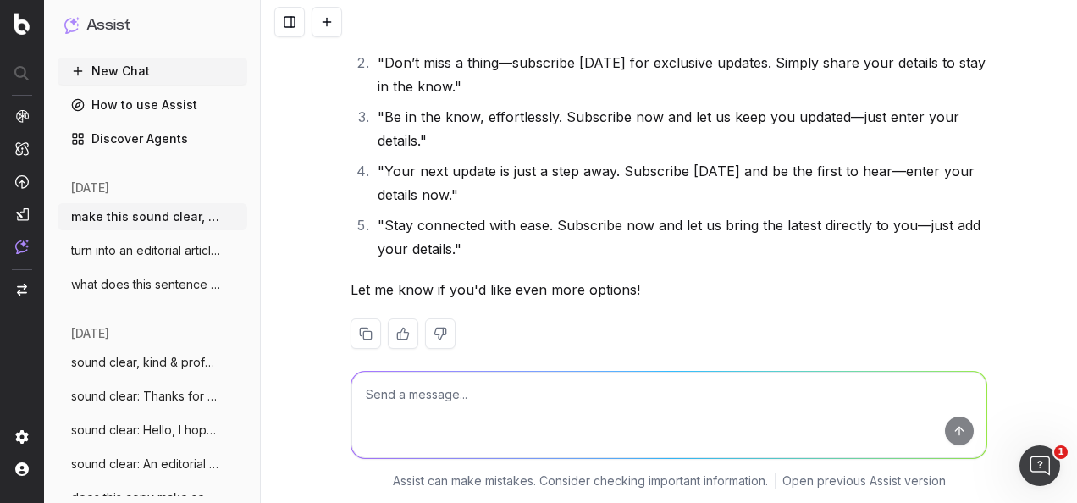
click at [515, 410] on textarea at bounding box center [668, 415] width 635 height 86
paste textarea "TOP COPY OPTIONS: Thanks for entering your details. We're so excited to share m…"
type textarea "re-write in the fenwick tone of voice: TOP COPY OPTIONS: Thanks for entering yo…"
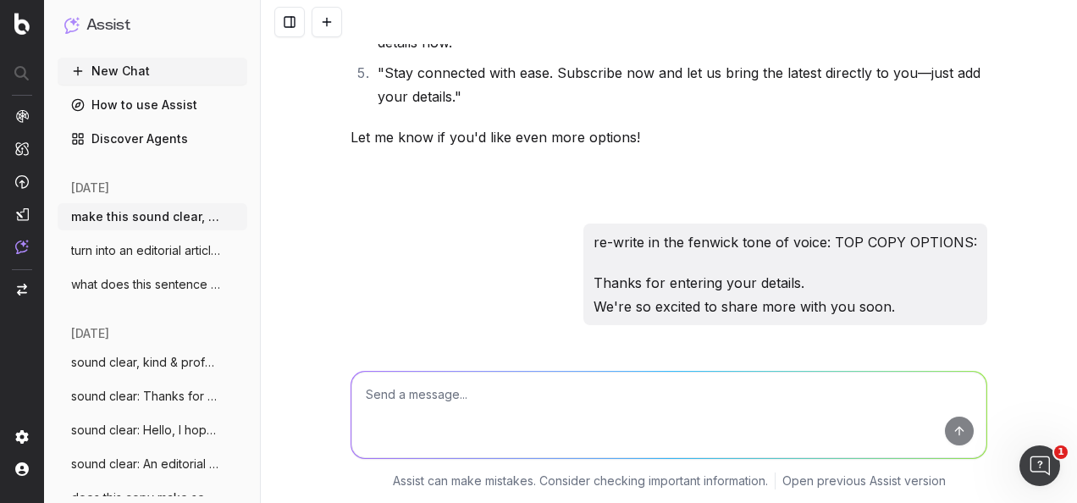
scroll to position [4801, 0]
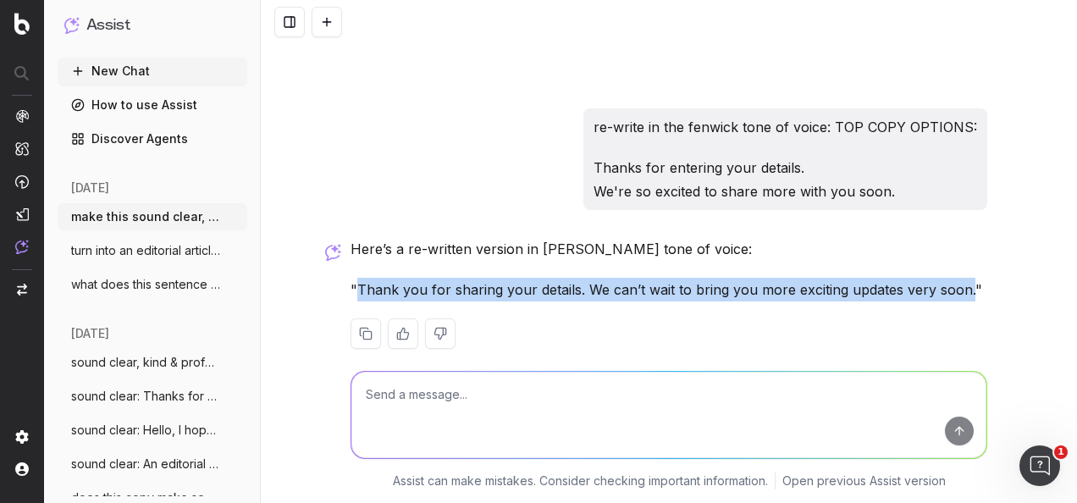
drag, startPoint x: 959, startPoint y: 263, endPoint x: 354, endPoint y: 263, distance: 604.7
click at [354, 278] on p ""Thank you for sharing your details. We can’t wait to bring you more exciting u…" at bounding box center [669, 290] width 637 height 24
copy p "Thank you for sharing your details. We can’t wait to bring you more exciting up…"
click at [530, 278] on p ""Thank you for sharing your details. We can’t wait to bring you more exciting u…" at bounding box center [669, 290] width 637 height 24
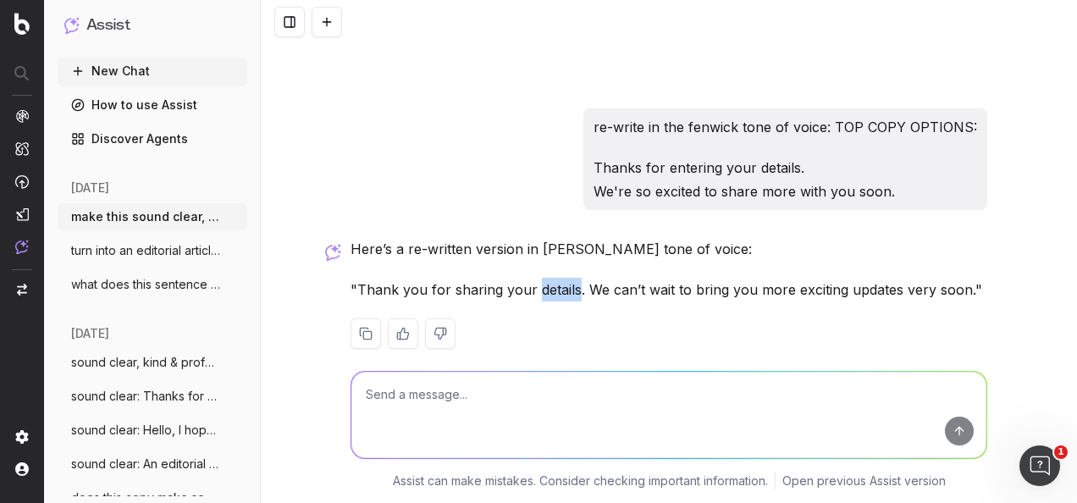
click at [530, 278] on p ""Thank you for sharing your details. We can’t wait to bring you more exciting u…" at bounding box center [669, 290] width 637 height 24
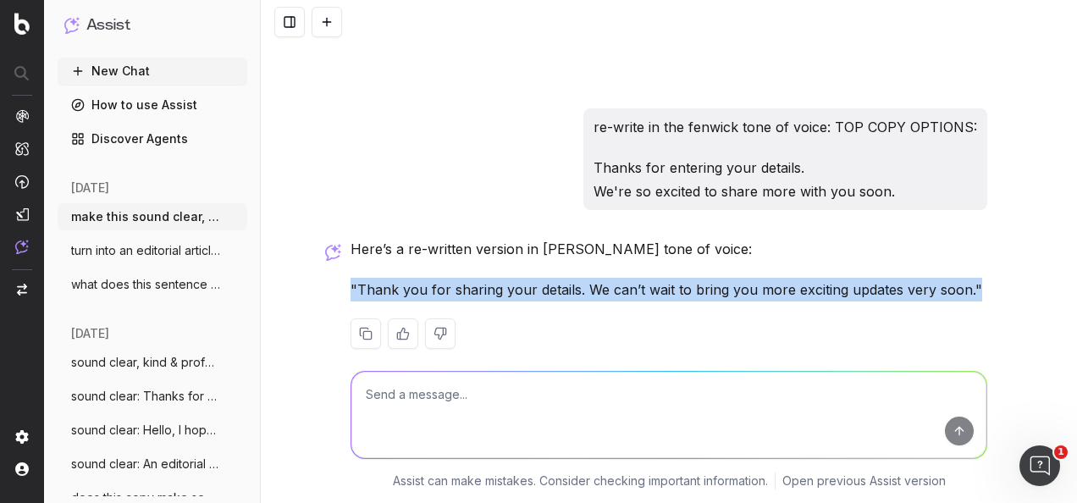
click at [530, 278] on p ""Thank you for sharing your details. We can’t wait to bring you more exciting u…" at bounding box center [669, 290] width 637 height 24
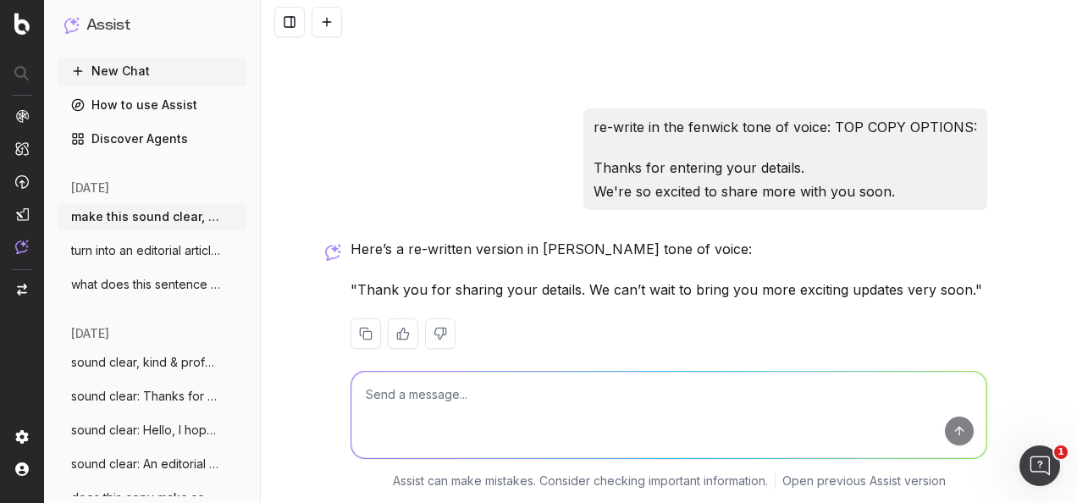
click at [556, 395] on textarea at bounding box center [668, 415] width 635 height 86
paste textarea ""Thank you for sharing your details. We can’t wait to bring you more exciting u…"
type textarea "write a few more copy variations of this in the fenwick tone of voice: "Thank y…"
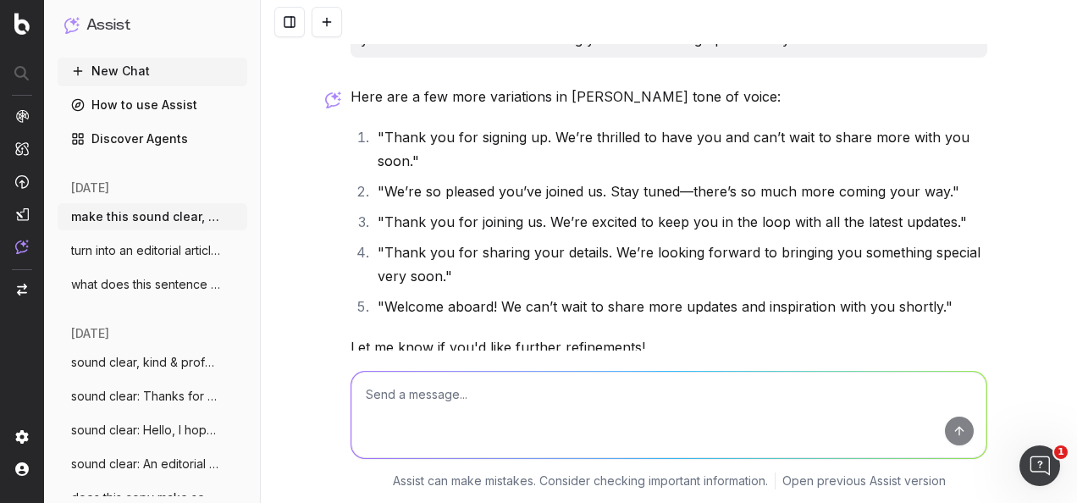
scroll to position [5153, 0]
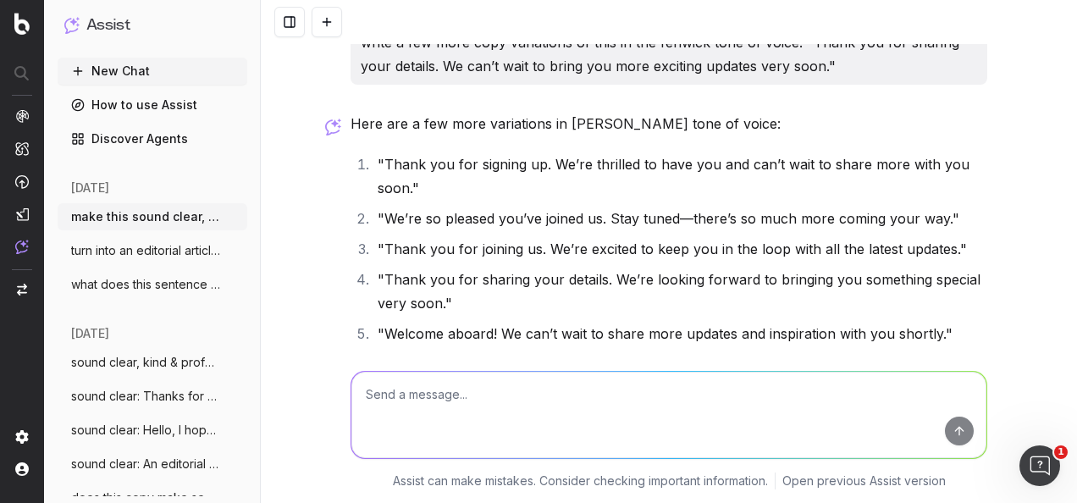
click at [674, 207] on li ""We’re so pleased you’ve joined us. Stay tuned—there’s so much more coming your…" at bounding box center [680, 219] width 615 height 24
click at [423, 158] on li ""Thank you for signing up. We’re thrilled to have you and can’t wait to share m…" at bounding box center [680, 175] width 615 height 47
drag, startPoint x: 417, startPoint y: 163, endPoint x: 370, endPoint y: 136, distance: 53.9
click at [373, 152] on li ""Thank you for signing up. We’re thrilled to have you and can’t wait to share m…" at bounding box center [680, 175] width 615 height 47
copy li ""Thank you for signing up. We’re thrilled to have you and can’t wait to share m…"
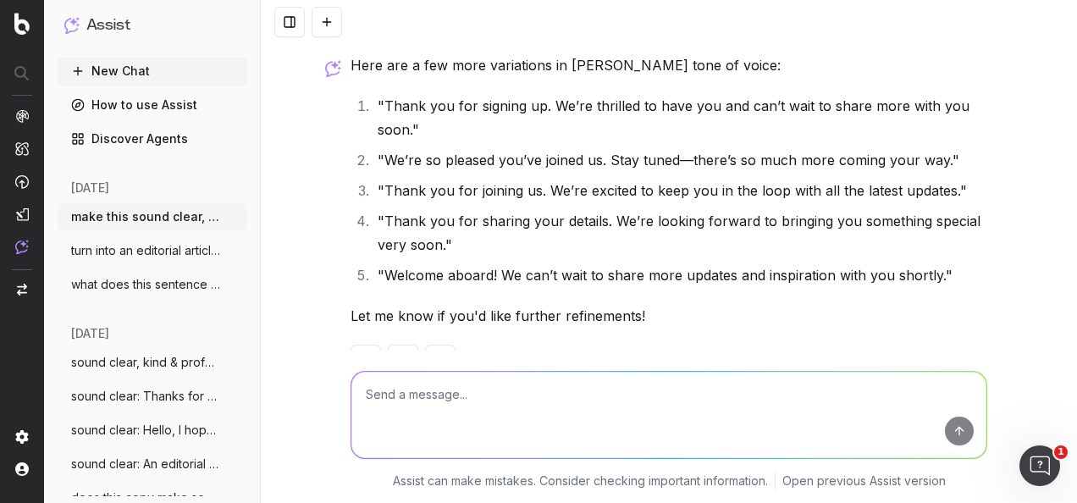
scroll to position [5238, 0]
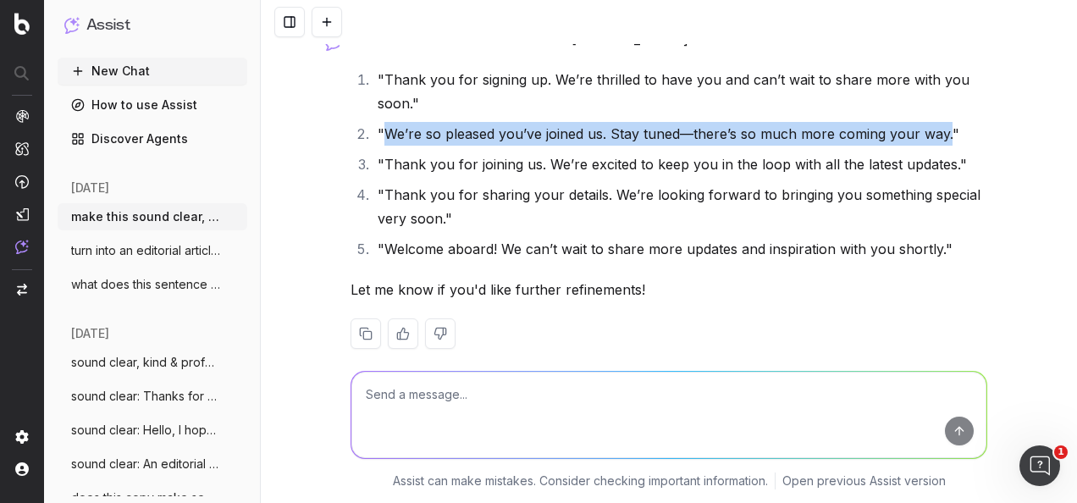
drag, startPoint x: 938, startPoint y: 111, endPoint x: 381, endPoint y: 112, distance: 557.3
click at [381, 122] on li ""We’re so pleased you’ve joined us. Stay tuned—there’s so much more coming your…" at bounding box center [680, 134] width 615 height 24
click at [522, 185] on li ""Thank you for sharing your details. We’re looking forward to bringing you some…" at bounding box center [680, 206] width 615 height 47
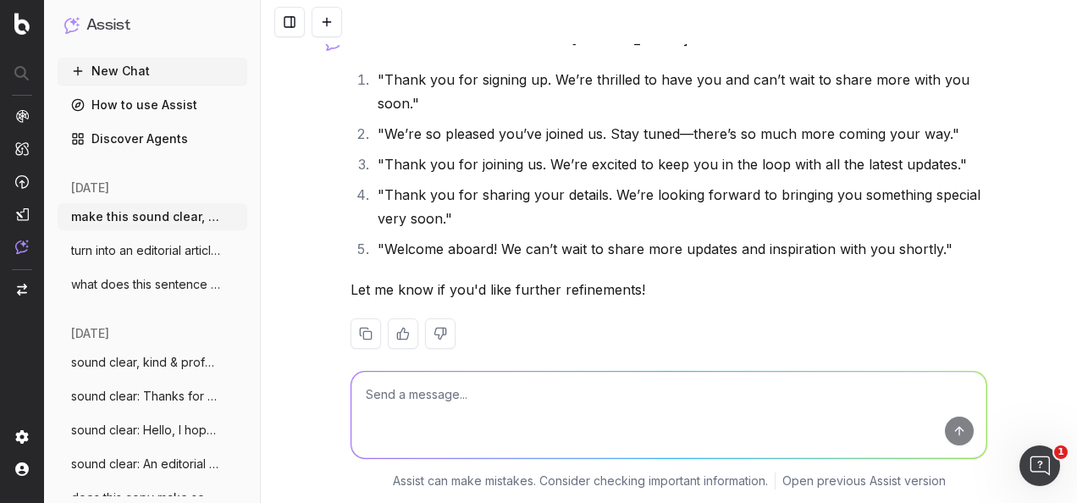
drag, startPoint x: 476, startPoint y: 191, endPoint x: 368, endPoint y: 164, distance: 110.9
click at [373, 183] on li ""Thank you for sharing your details. We’re looking forward to bringing you some…" at bounding box center [680, 206] width 615 height 47
click at [351, 154] on ol ""Thank you for signing up. We’re thrilled to have you and can’t wait to share m…" at bounding box center [669, 164] width 637 height 193
click at [551, 418] on textarea at bounding box center [668, 415] width 635 height 86
paste textarea "Back to Uni: The 10 Must-Have Essentials for Every Student"
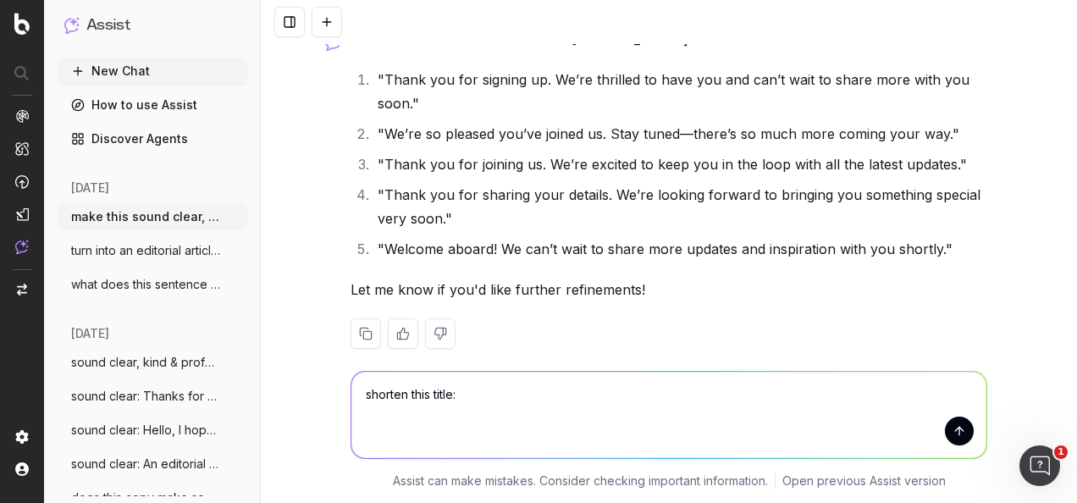
type textarea "shorten this title: Back to Uni: The 10 Must-Have Essentials for Every Student"
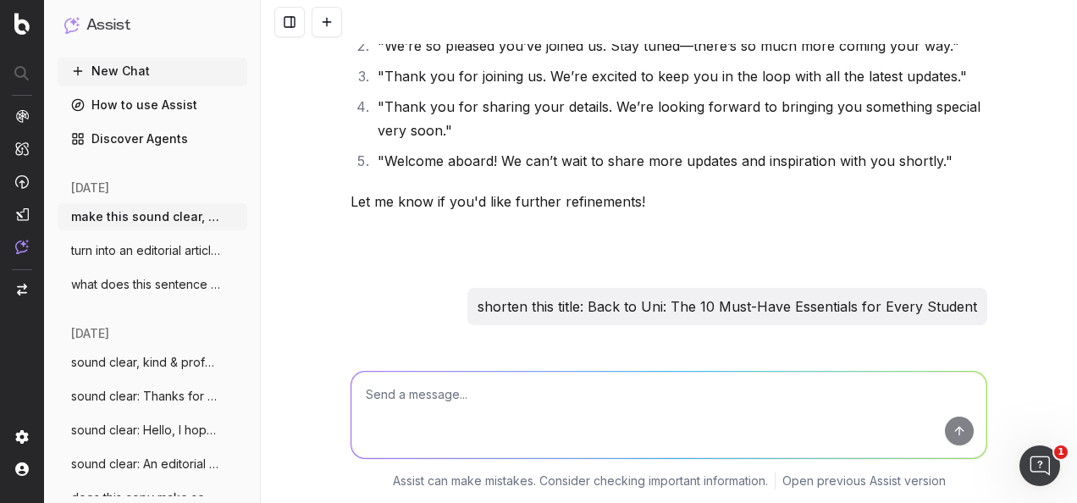
scroll to position [5400, 0]
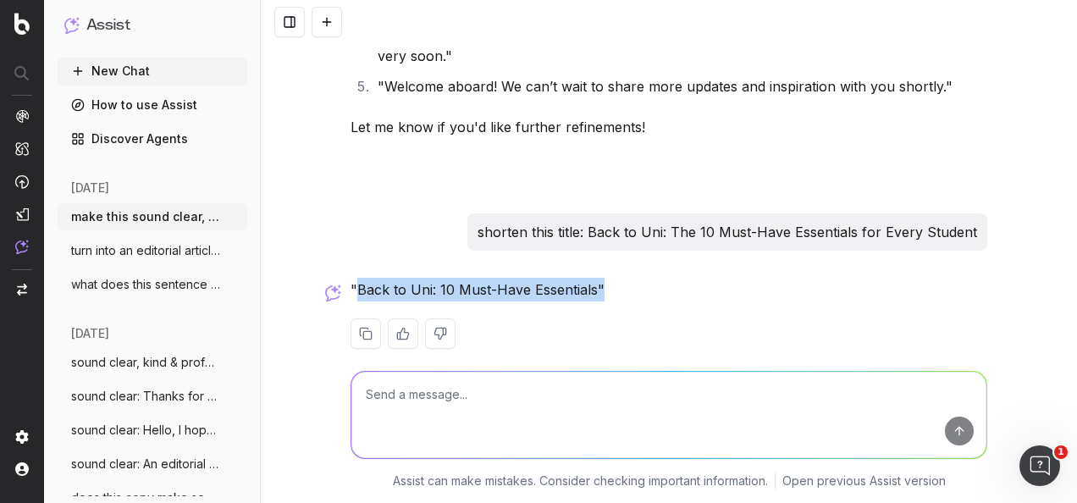
drag, startPoint x: 591, startPoint y: 263, endPoint x: 349, endPoint y: 267, distance: 242.3
click at [351, 278] on p ""Back to Uni: 10 Must-Have Essentials"" at bounding box center [669, 290] width 637 height 24
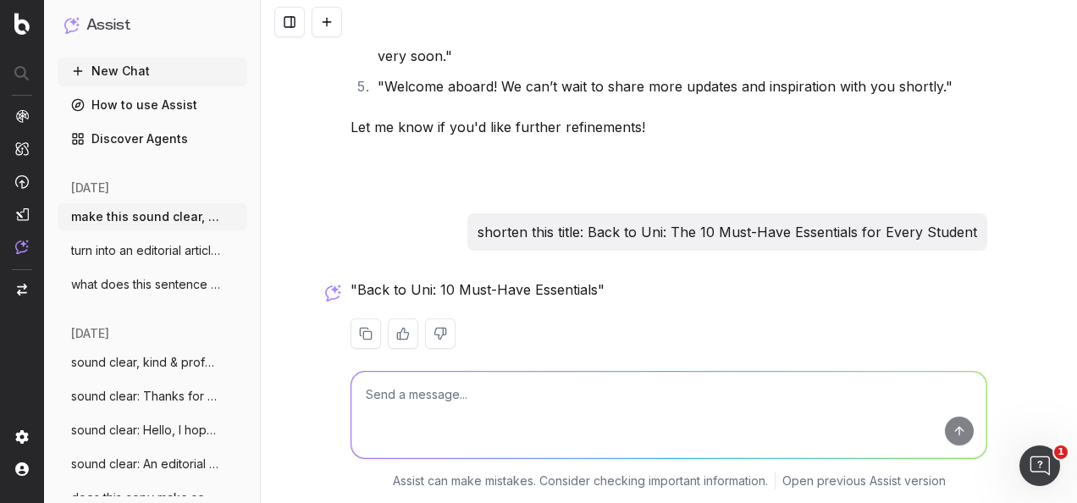
click at [678, 408] on textarea at bounding box center [668, 415] width 635 height 86
type textarea "r"
paste textarea "INTRODUCING MYFENWICK LOYALTY At Fenwick, we believe loyalty deserves more than…"
type textarea "Re-write this copy to include 'money off' message: INTRODUCING MYFENWICK LOYALT…"
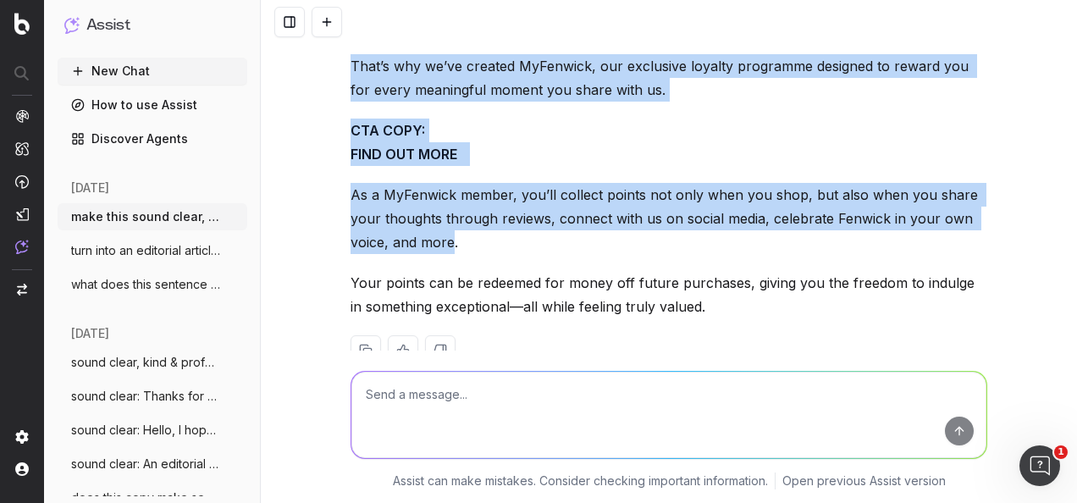
scroll to position [6230, 0]
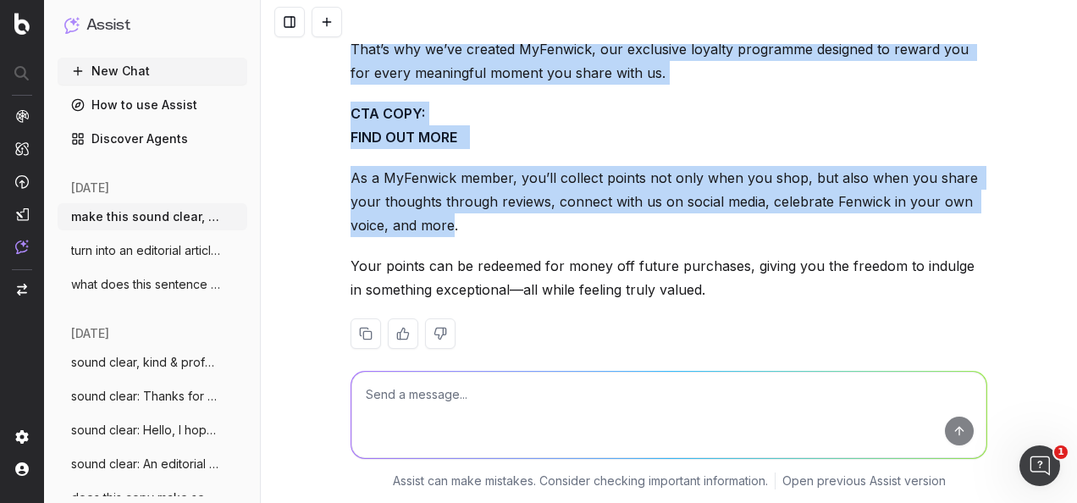
drag, startPoint x: 345, startPoint y: 168, endPoint x: 786, endPoint y: 263, distance: 451.3
click at [786, 263] on div "INTRODUCING MYFENWICK LOYALTY At Fenwick, we believe loyalty deserves more than…" at bounding box center [669, 154] width 637 height 444
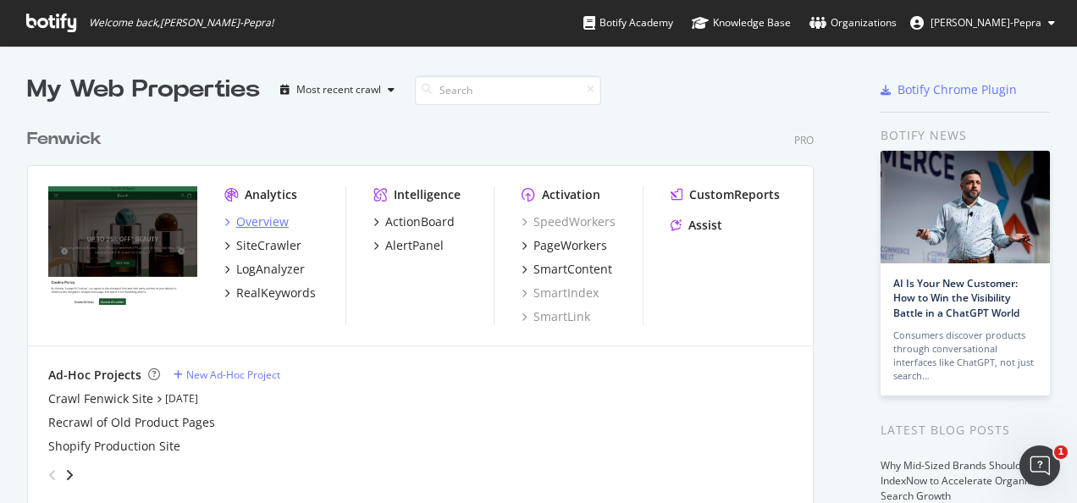
click at [263, 220] on div "Overview" at bounding box center [262, 221] width 53 height 17
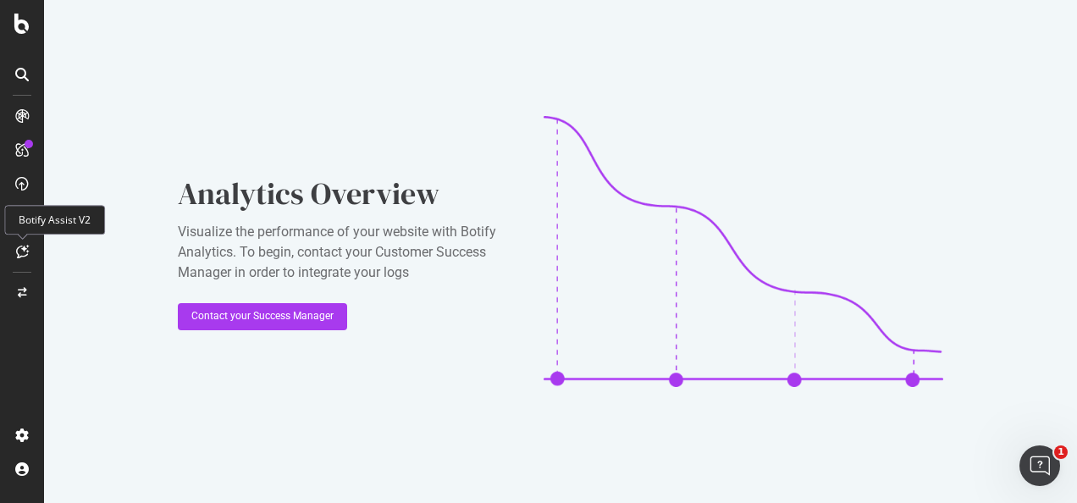
click at [20, 259] on div at bounding box center [21, 251] width 27 height 27
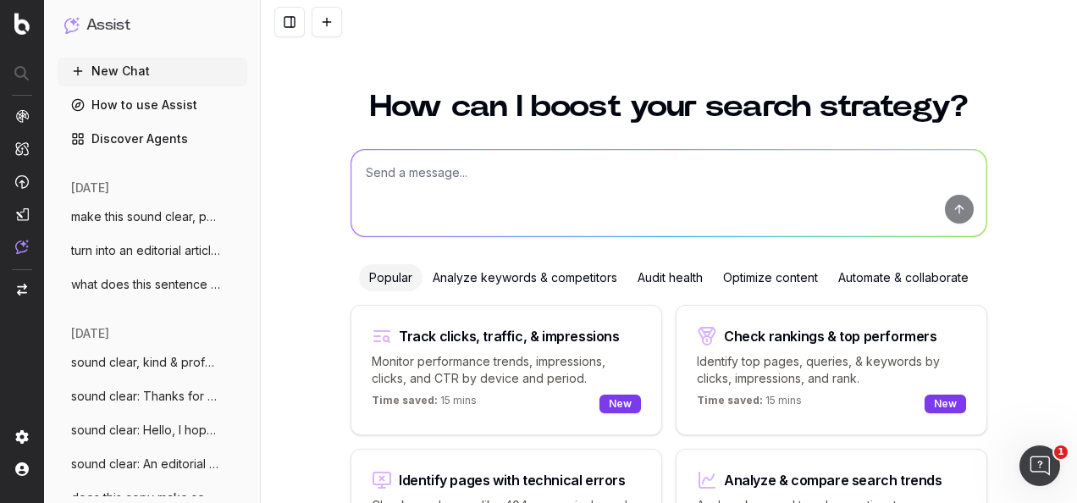
scroll to position [139, 0]
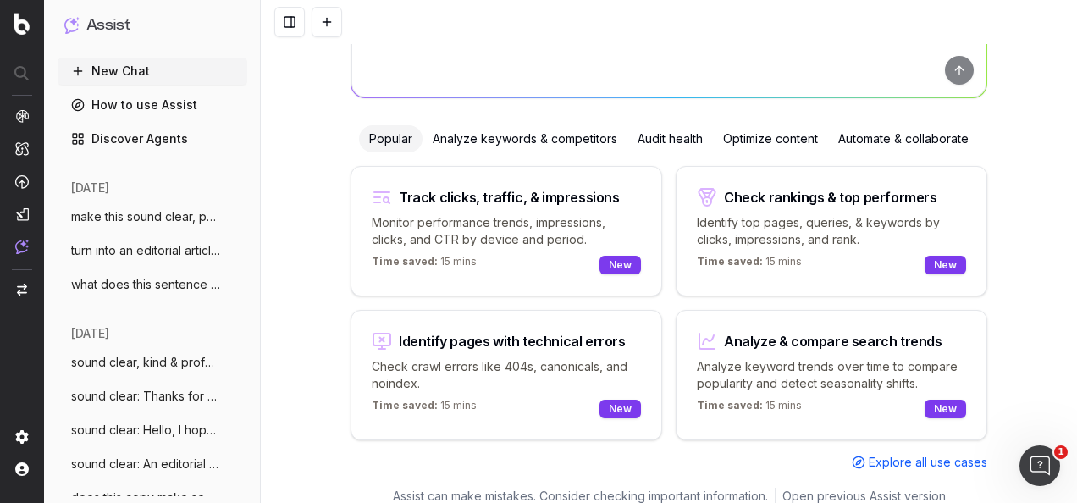
click at [751, 128] on div "Optimize content" at bounding box center [770, 138] width 115 height 27
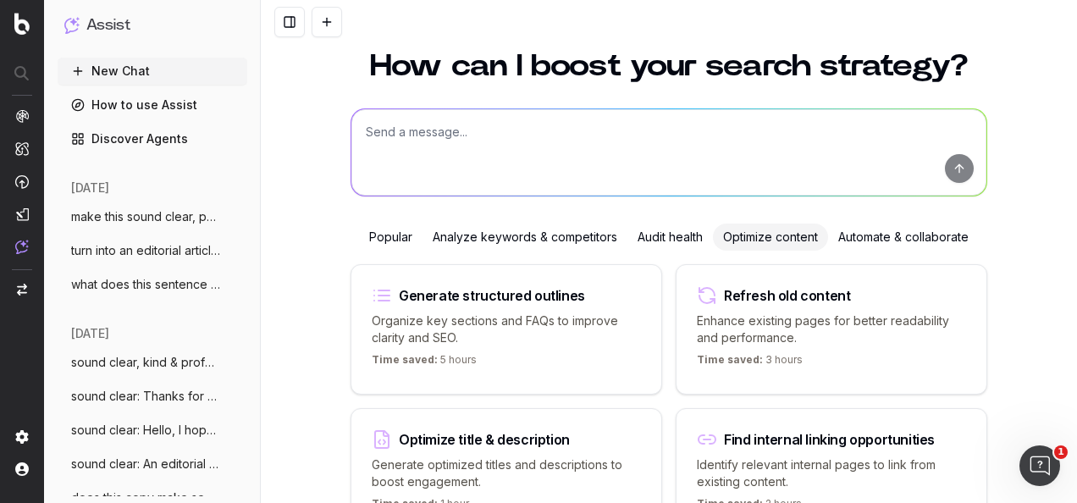
scroll to position [0, 0]
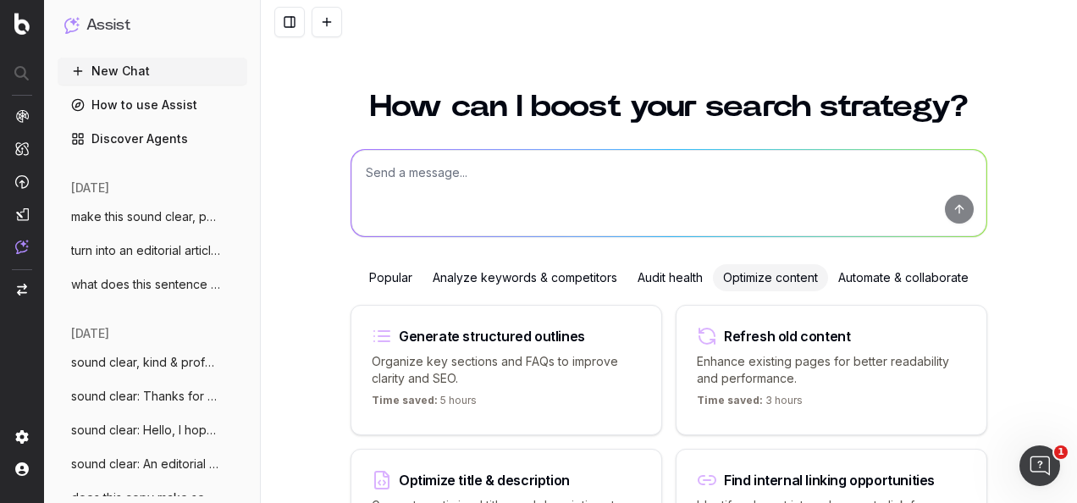
click at [667, 196] on textarea at bounding box center [668, 193] width 635 height 86
paste textarea "At Fenwick, we believe loyalty deserves more than just a thank you—it should co…"
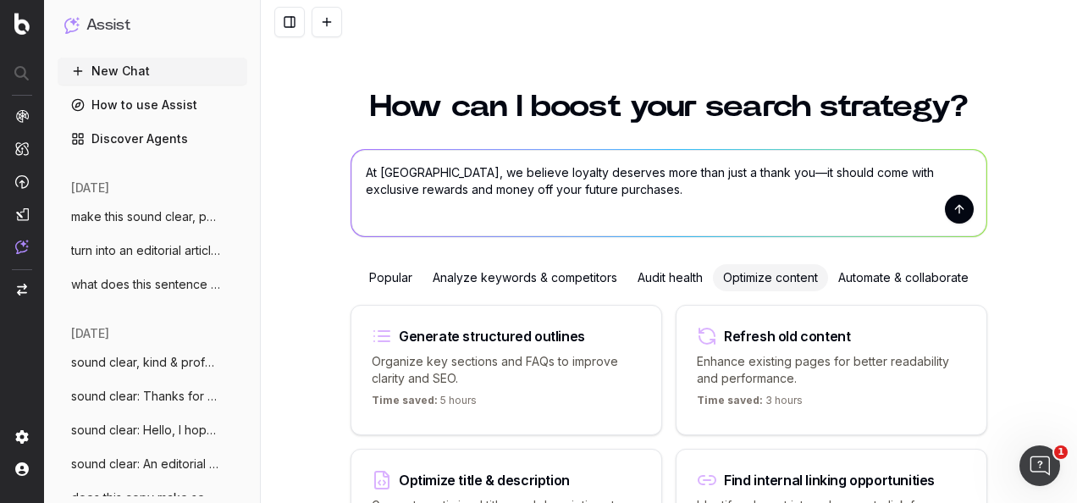
click at [856, 173] on textarea "At Fenwick, we believe loyalty deserves more than just a thank you—it should co…" at bounding box center [668, 193] width 635 height 86
drag, startPoint x: 554, startPoint y: 191, endPoint x: 757, endPoint y: 192, distance: 203.3
click at [757, 192] on textarea "At Fenwick, we believe loyalty deserves more than just a thank you—it should co…" at bounding box center [668, 193] width 635 height 86
drag, startPoint x: 574, startPoint y: 191, endPoint x: 342, endPoint y: 174, distance: 232.6
click at [344, 174] on div "How can I boost your search strategy? At Fenwick, we believe loyalty deserves m…" at bounding box center [669, 421] width 650 height 700
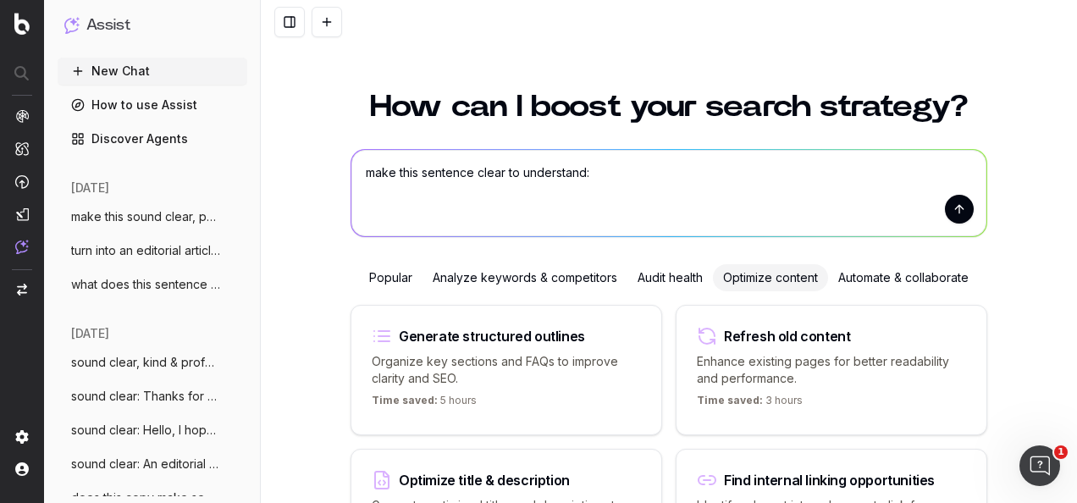
paste textarea "At Fenwick, we believe loyalty deserves more than just a thank you—it should co…"
type textarea "make this sentence clear to understand: At Fenwick, we believe loyalty deserves…"
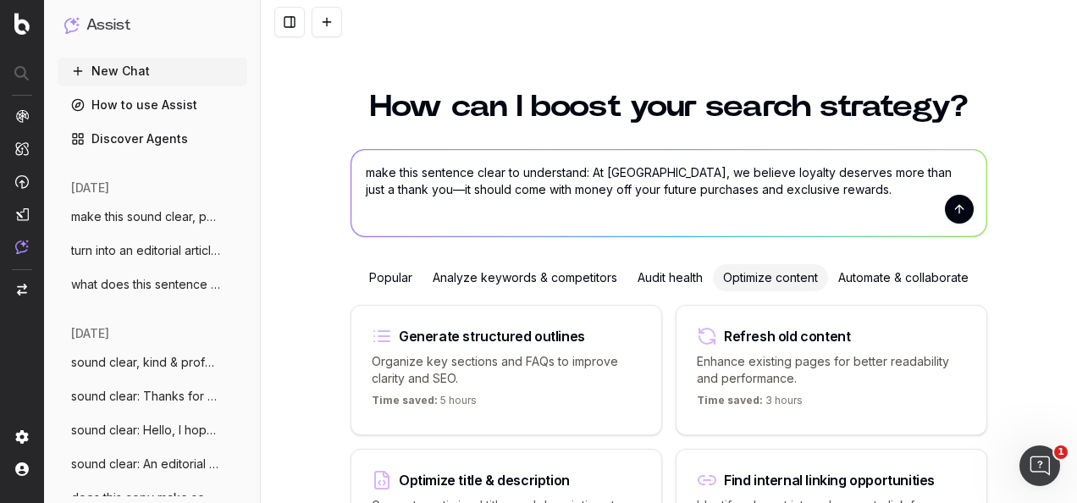
drag, startPoint x: 685, startPoint y: 186, endPoint x: 769, endPoint y: 195, distance: 84.3
click at [683, 185] on textarea "make this sentence clear to understand: At Fenwick, we believe loyalty deserves…" at bounding box center [668, 193] width 635 height 86
click at [654, 173] on textarea "make this sentence clear to understand: At Fenwick, we believe loyalty deserves…" at bounding box center [668, 193] width 635 height 86
click at [591, 171] on textarea "make this sentence clear to understand: At Fenwick, we believe loyalty deserves…" at bounding box center [668, 193] width 635 height 86
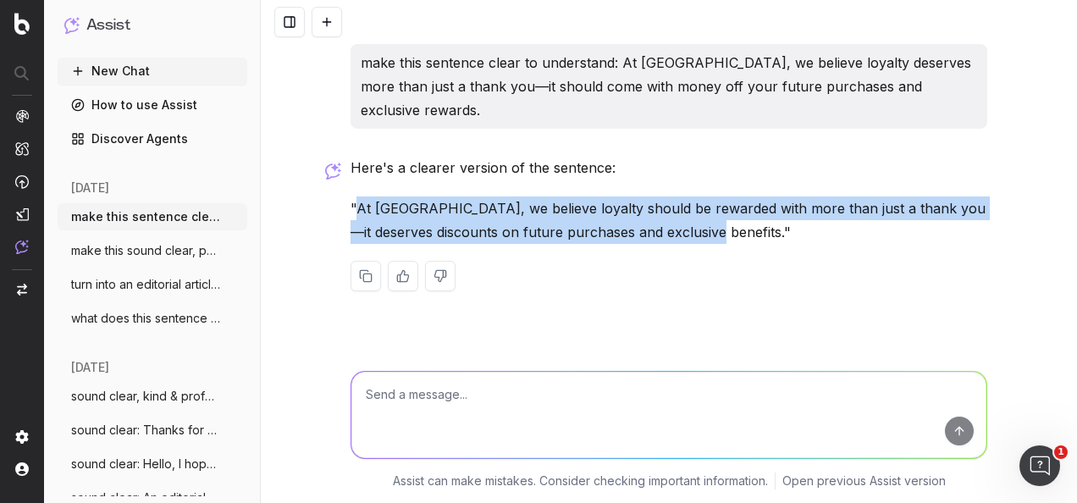
drag, startPoint x: 695, startPoint y: 210, endPoint x: 356, endPoint y: 188, distance: 340.3
click at [356, 196] on p ""At Fenwick, we believe loyalty should be rewarded with more than just a thank …" at bounding box center [669, 219] width 637 height 47
copy p "At Fenwick, we believe loyalty should be rewarded with more than just a thank y…"
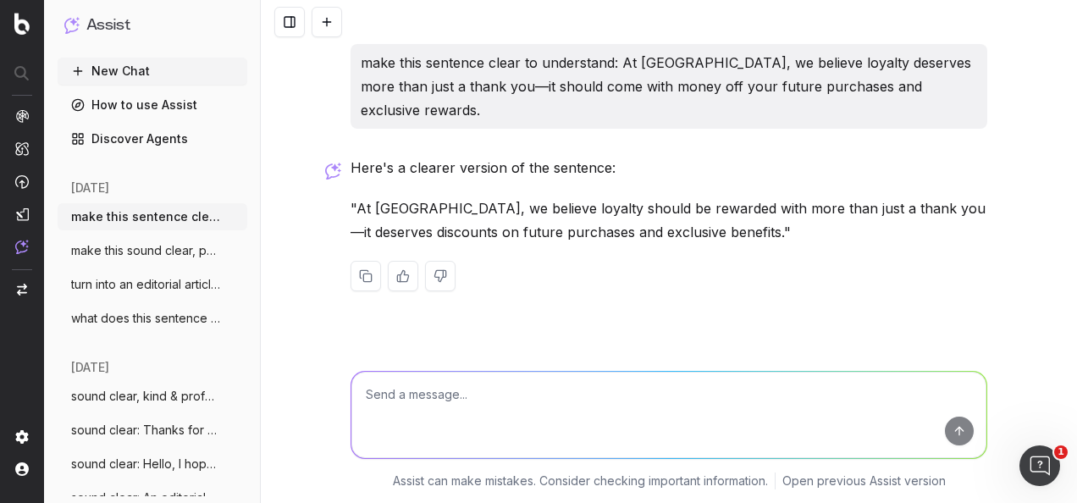
click at [638, 412] on textarea at bounding box center [668, 415] width 635 height 86
paste textarea "INTRODUCING MYFENWICK LOYALTY At Fenwick, we believe loyalty deserves more than…"
type textarea "make this copy clear, with an emphasis on highlighting the perks: INTRODUCING M…"
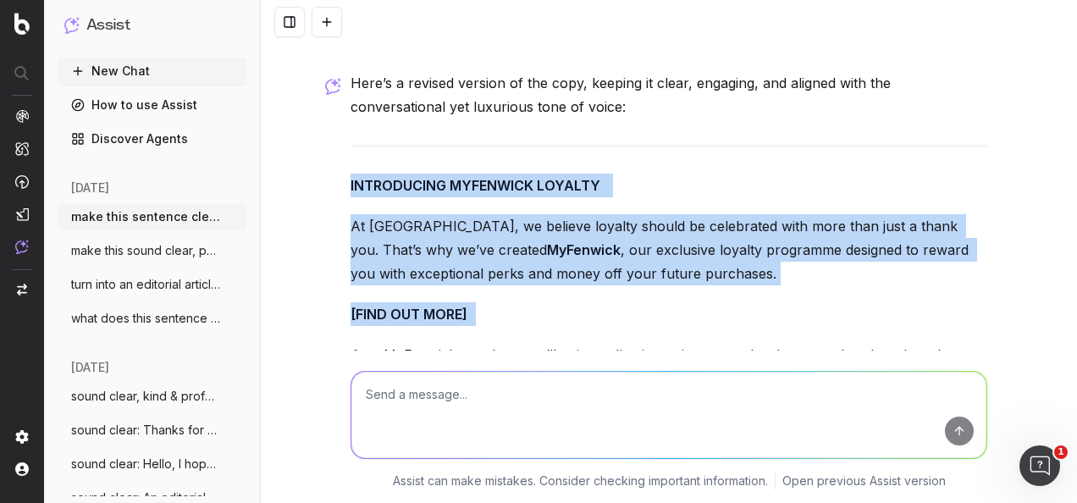
scroll to position [707, 0]
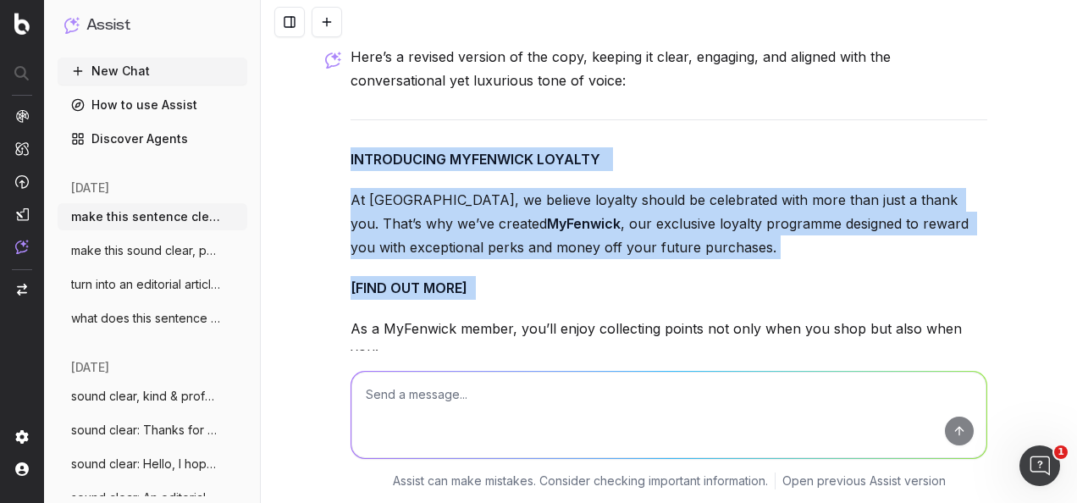
drag, startPoint x: 340, startPoint y: 217, endPoint x: 607, endPoint y: 251, distance: 269.8
click at [607, 251] on div "make this sentence clear to understand: At Fenwick, we believe loyalty deserves…" at bounding box center [669, 37] width 650 height 1401
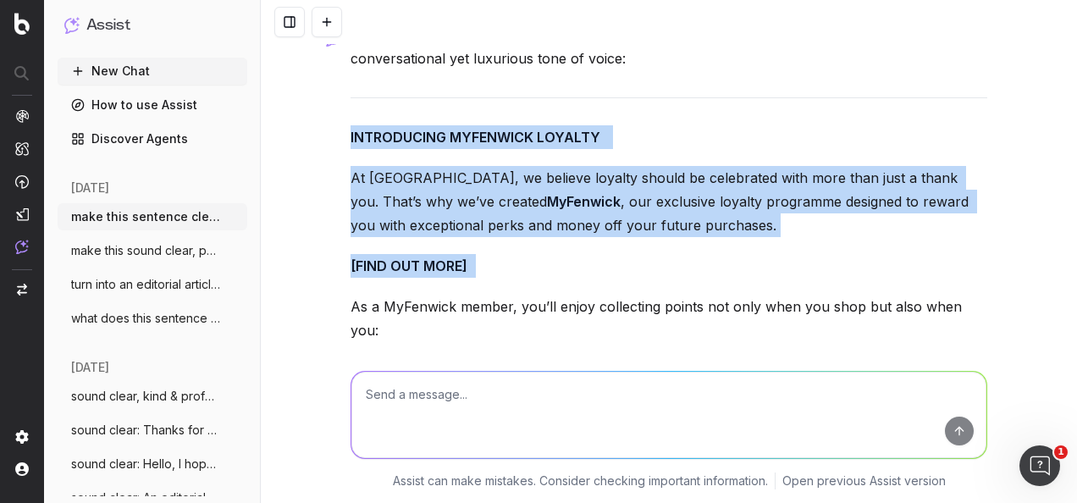
scroll to position [792, 0]
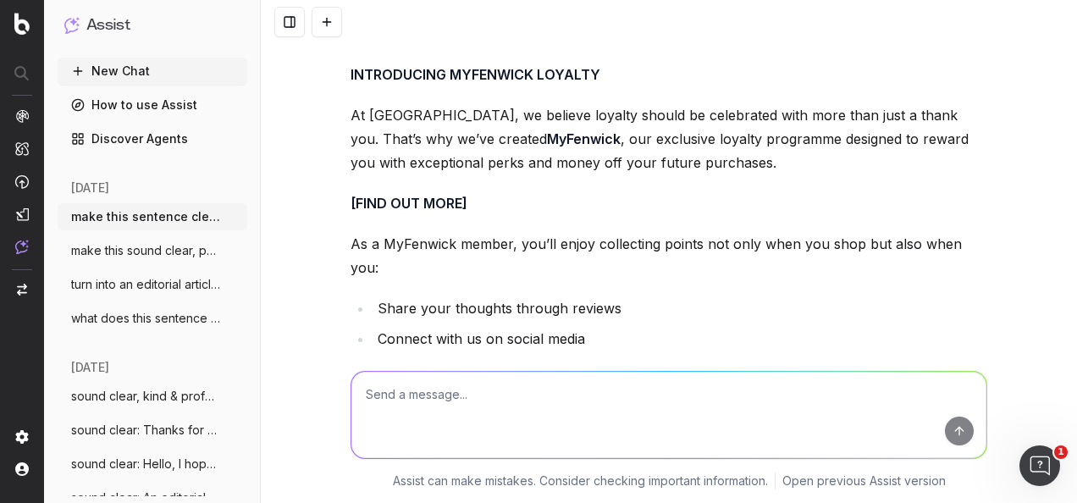
click at [467, 296] on li "Share your thoughts through reviews" at bounding box center [680, 308] width 615 height 24
click at [686, 398] on textarea at bounding box center [668, 415] width 635 height 86
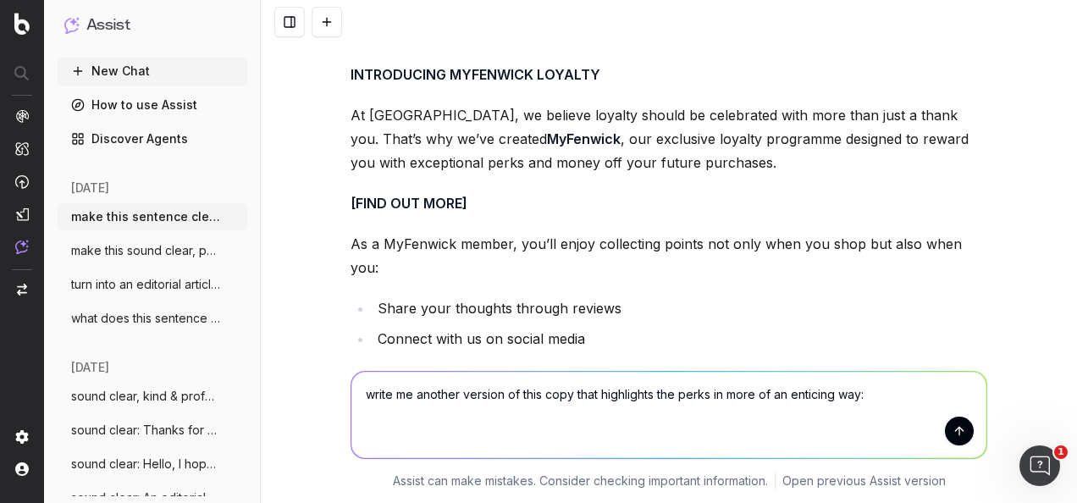
paste textarea "INTRODUCING MYFENWICK LOYALTY At Fenwick, we believe loyalty deserves more than…"
type textarea "write me another version of this copy that highlights the perks in more of an e…"
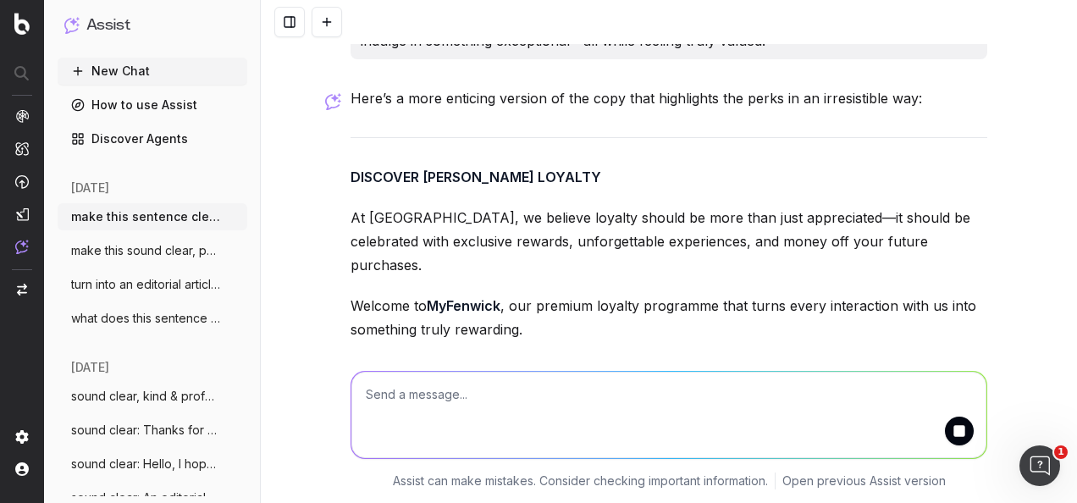
scroll to position [1840, 0]
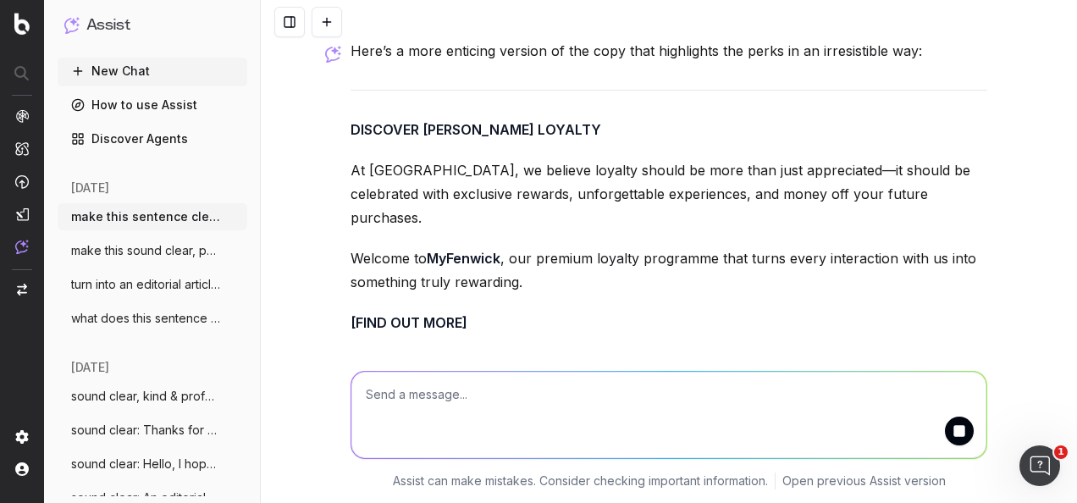
click at [671, 311] on p "[FIND OUT MORE]" at bounding box center [669, 323] width 637 height 24
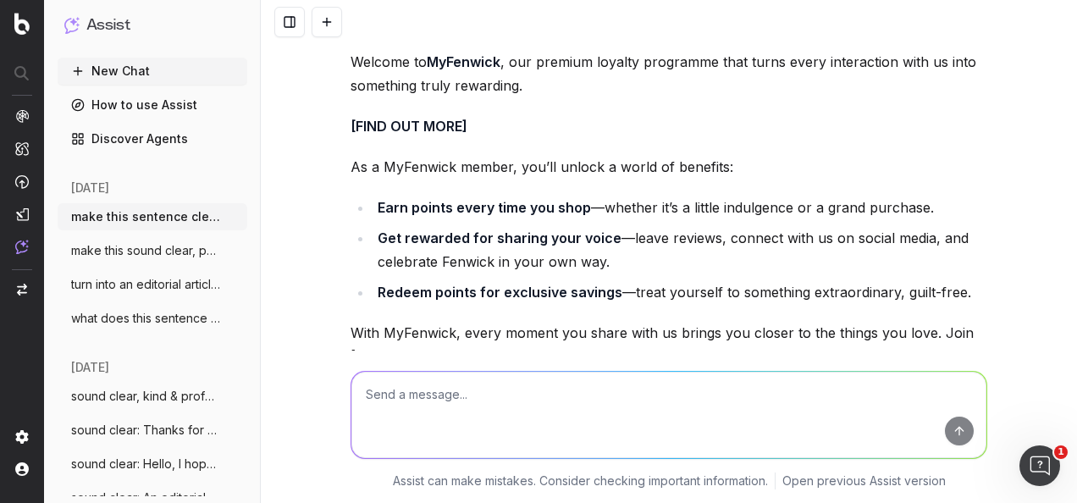
scroll to position [1782, 0]
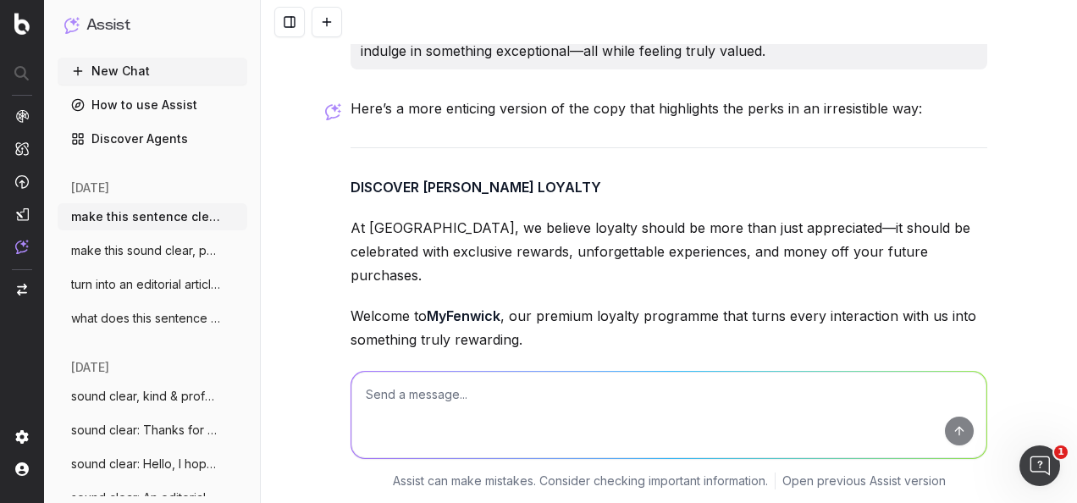
drag, startPoint x: 760, startPoint y: 285, endPoint x: 333, endPoint y: 137, distance: 451.6
click at [333, 137] on div "make this sentence clear to understand: At Fenwick, we believe loyalty deserves…" at bounding box center [669, 251] width 816 height 503
copy div "DISCOVER MYFENWICK LOYALTY At Fenwick, we believe loyalty should be more than j…"
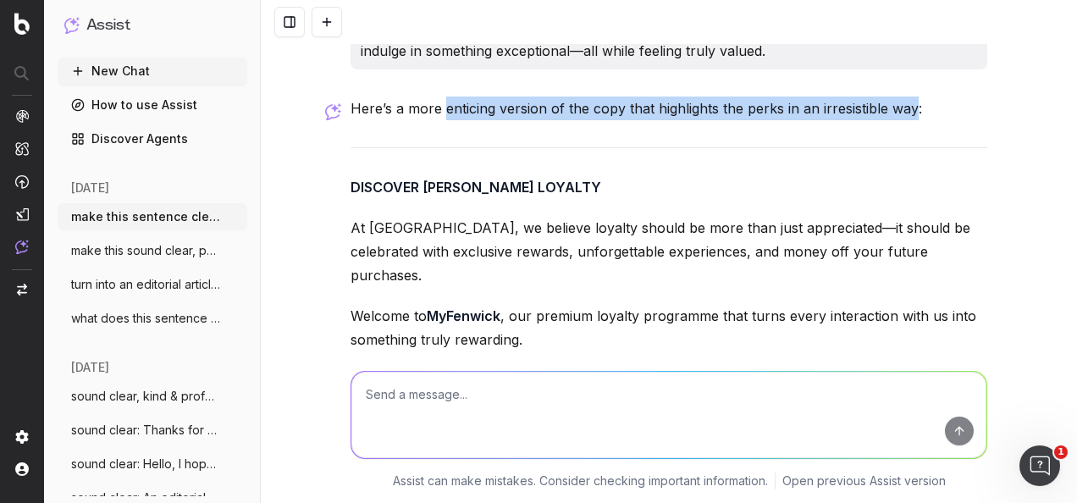
drag, startPoint x: 907, startPoint y: 58, endPoint x: 439, endPoint y: 58, distance: 468.4
click at [439, 97] on p "Here’s a more enticing version of the copy that highlights the perks in an irre…" at bounding box center [669, 109] width 637 height 24
copy p "enticing version of the copy that highlights the perks in an irresistible way"
